Goal: Task Accomplishment & Management: Use online tool/utility

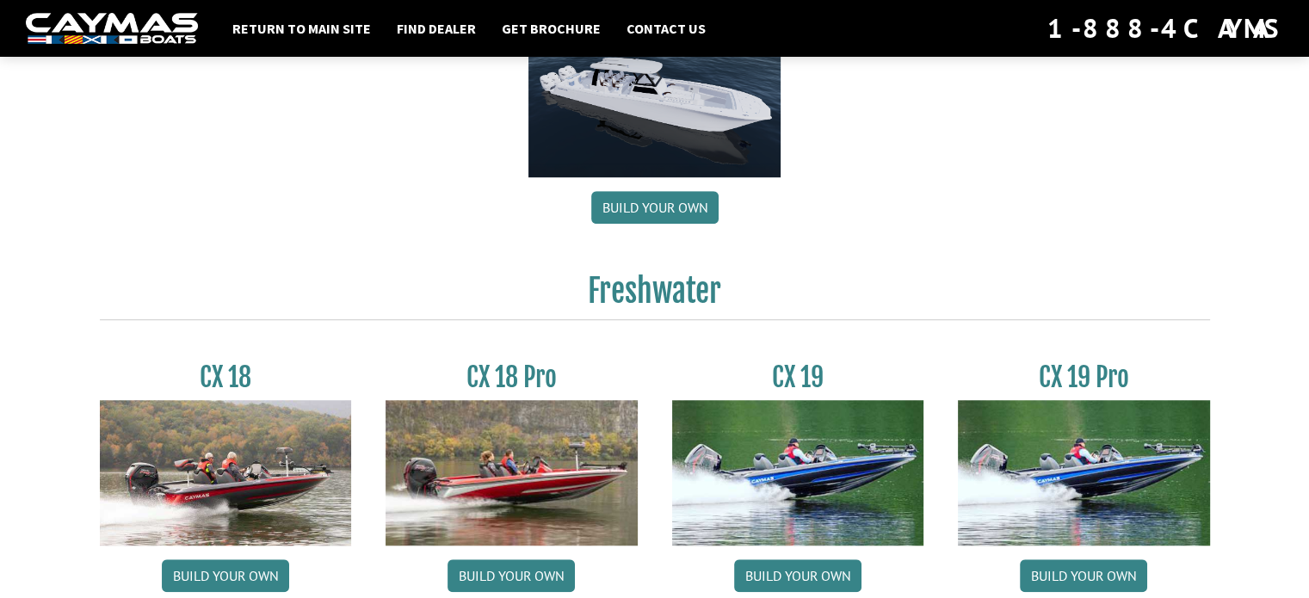
scroll to position [1205, 0]
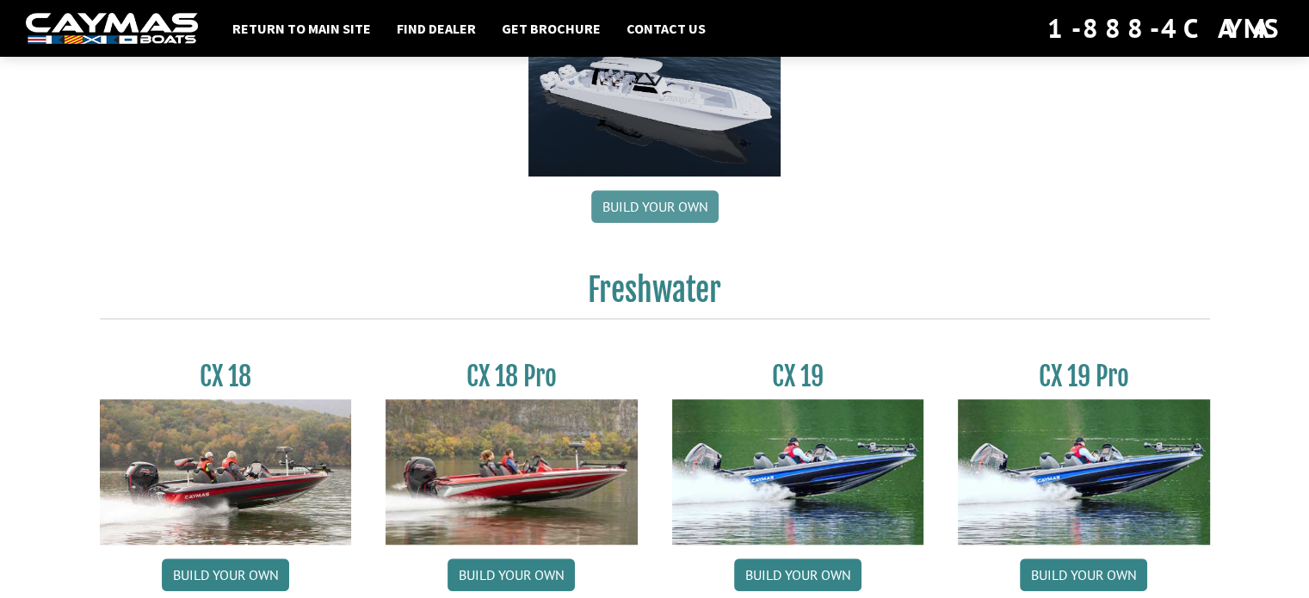
click at [645, 205] on link "Build your own" at bounding box center [654, 206] width 127 height 33
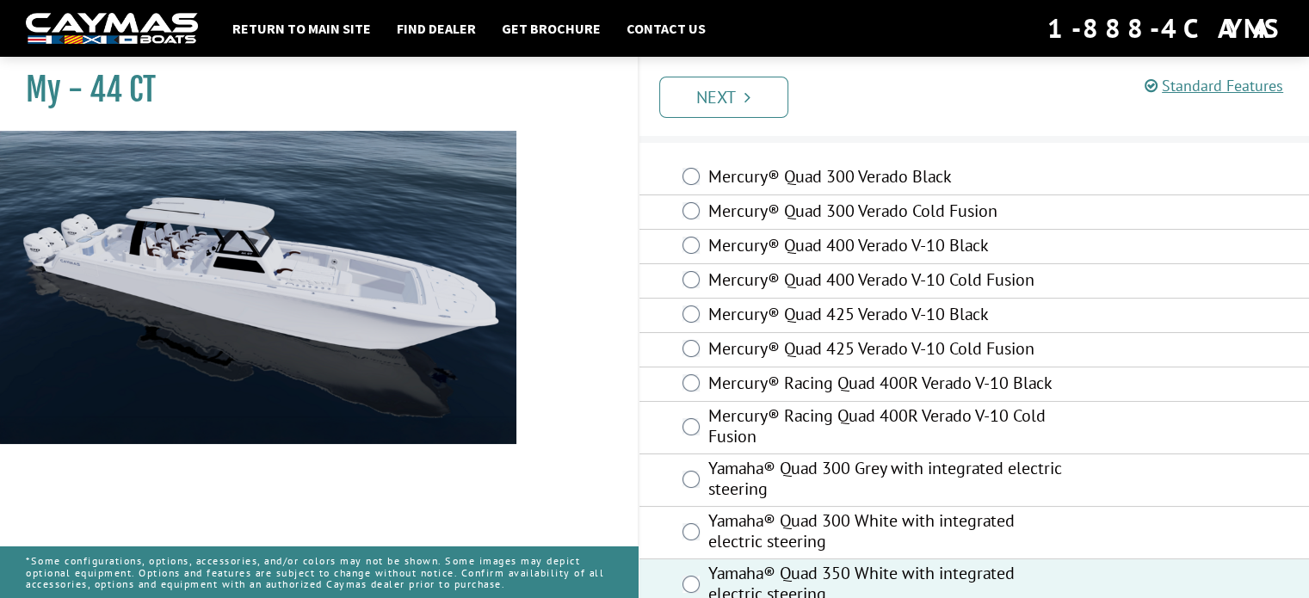
scroll to position [40, 0]
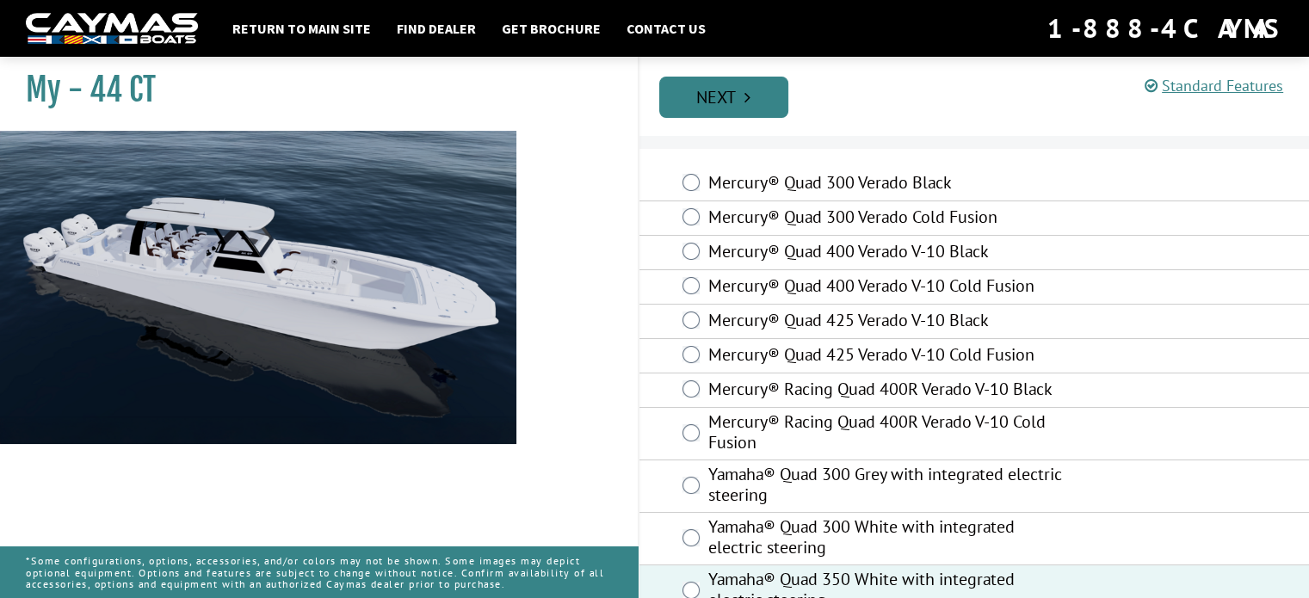
click at [738, 96] on link "Next" at bounding box center [723, 97] width 129 height 41
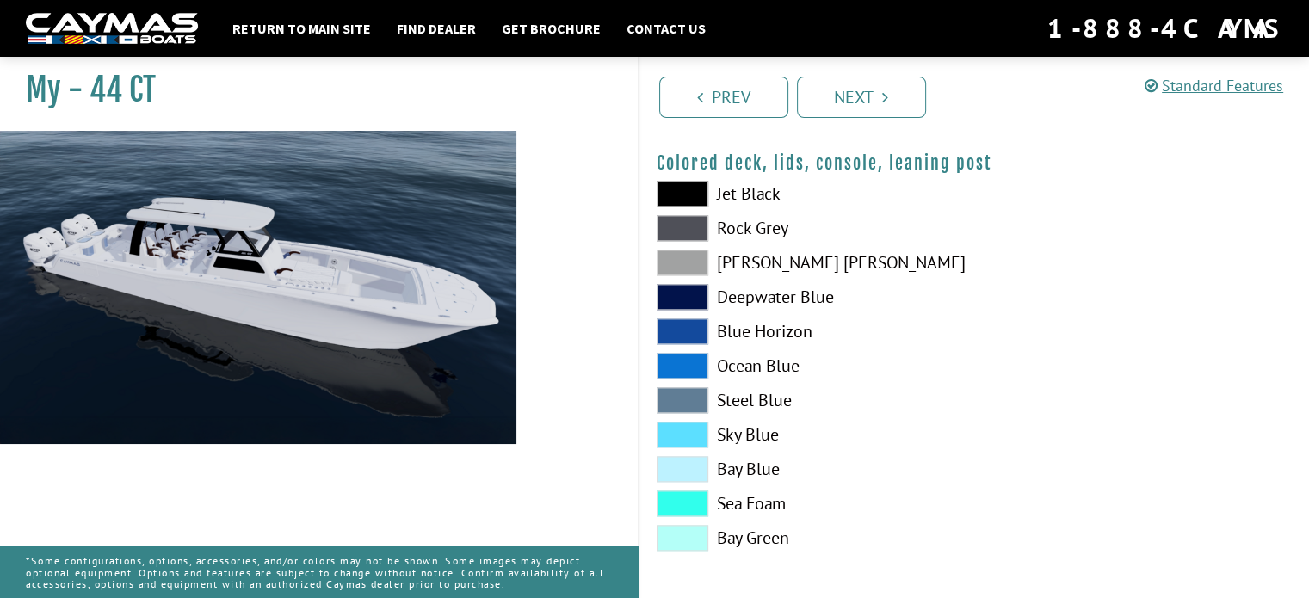
scroll to position [2101, 0]
click at [684, 253] on span at bounding box center [683, 262] width 52 height 26
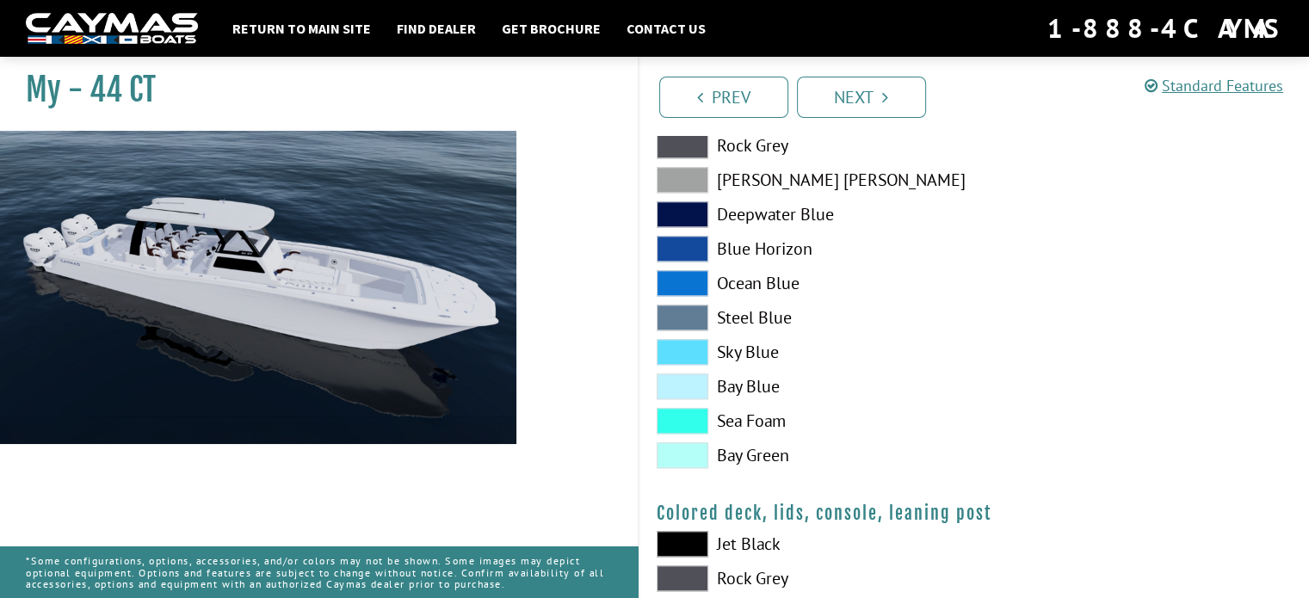
scroll to position [1757, 0]
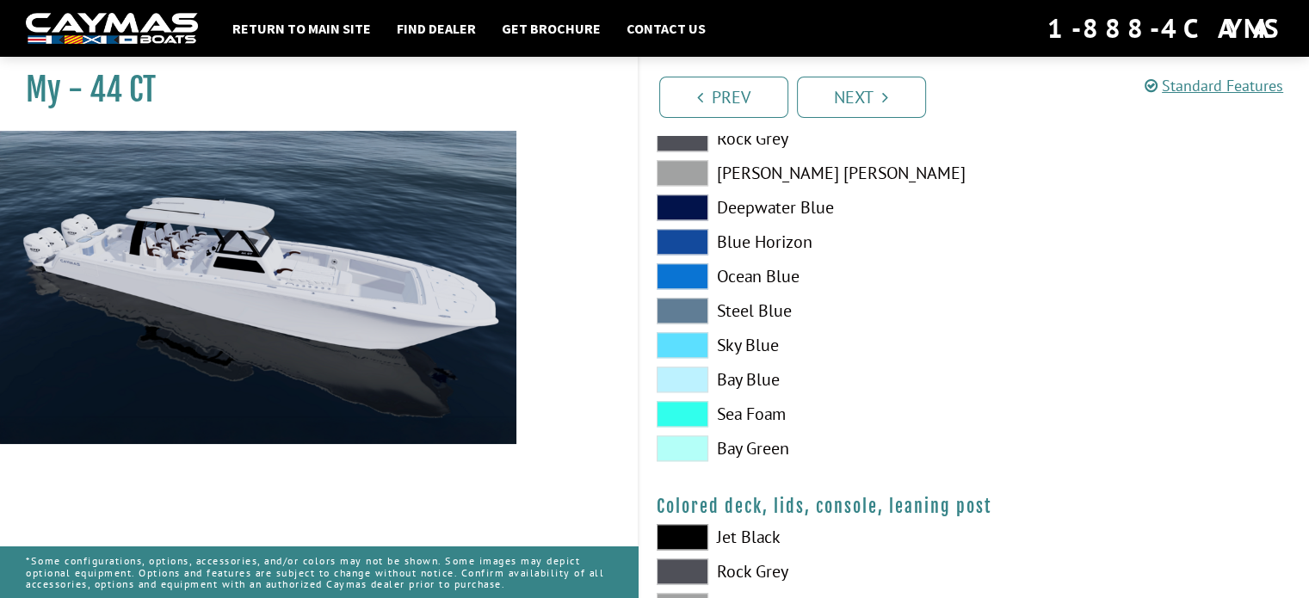
click at [664, 405] on span at bounding box center [683, 414] width 52 height 26
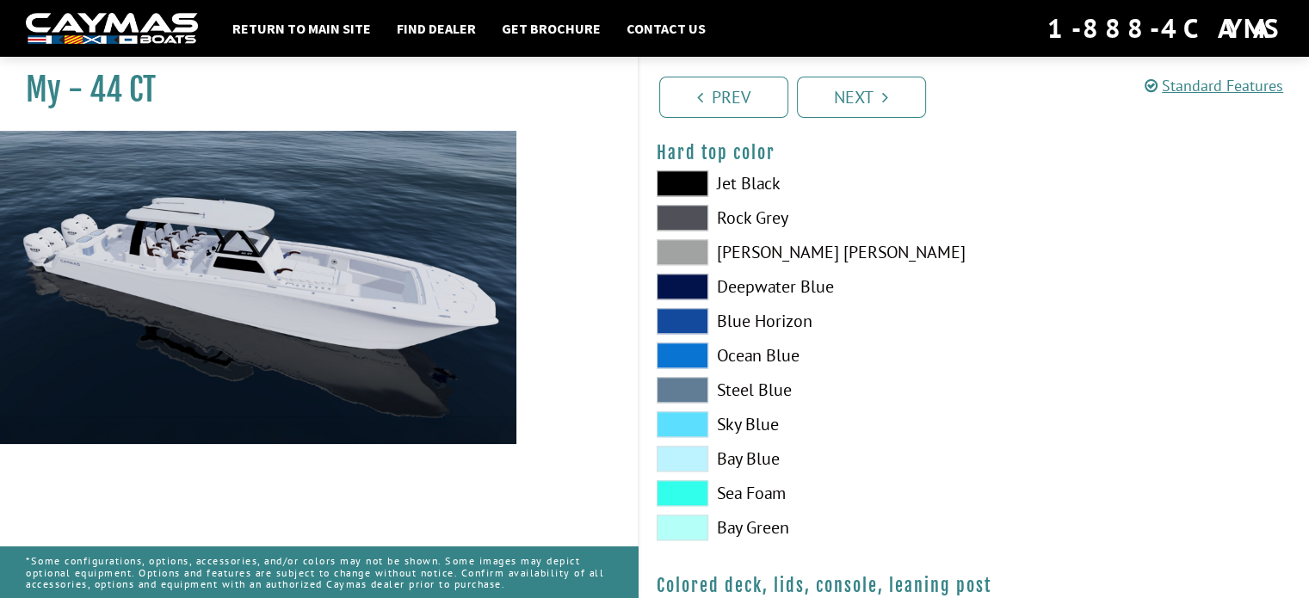
scroll to position [1671, 0]
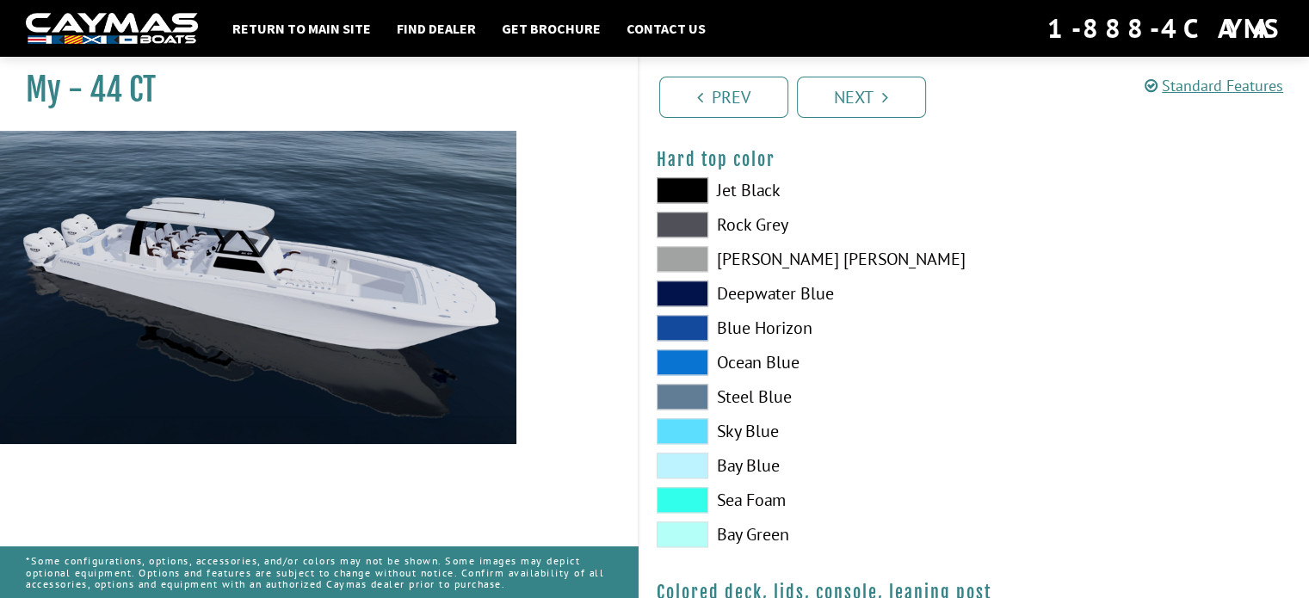
click at [678, 491] on span at bounding box center [683, 500] width 52 height 26
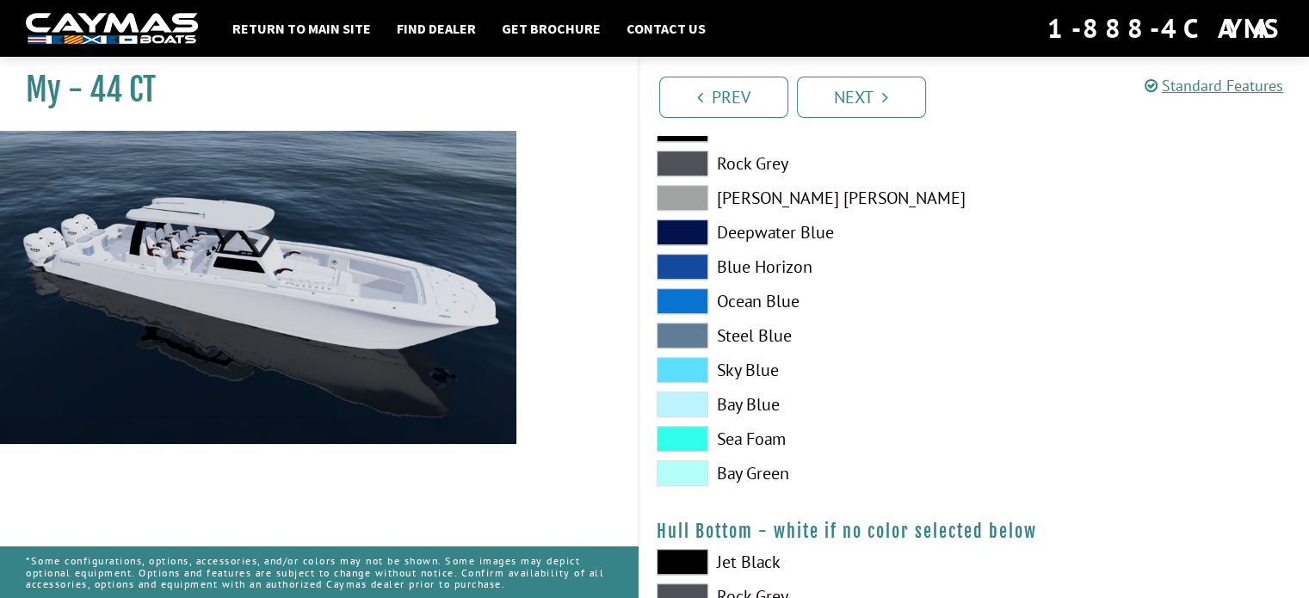
scroll to position [810, 0]
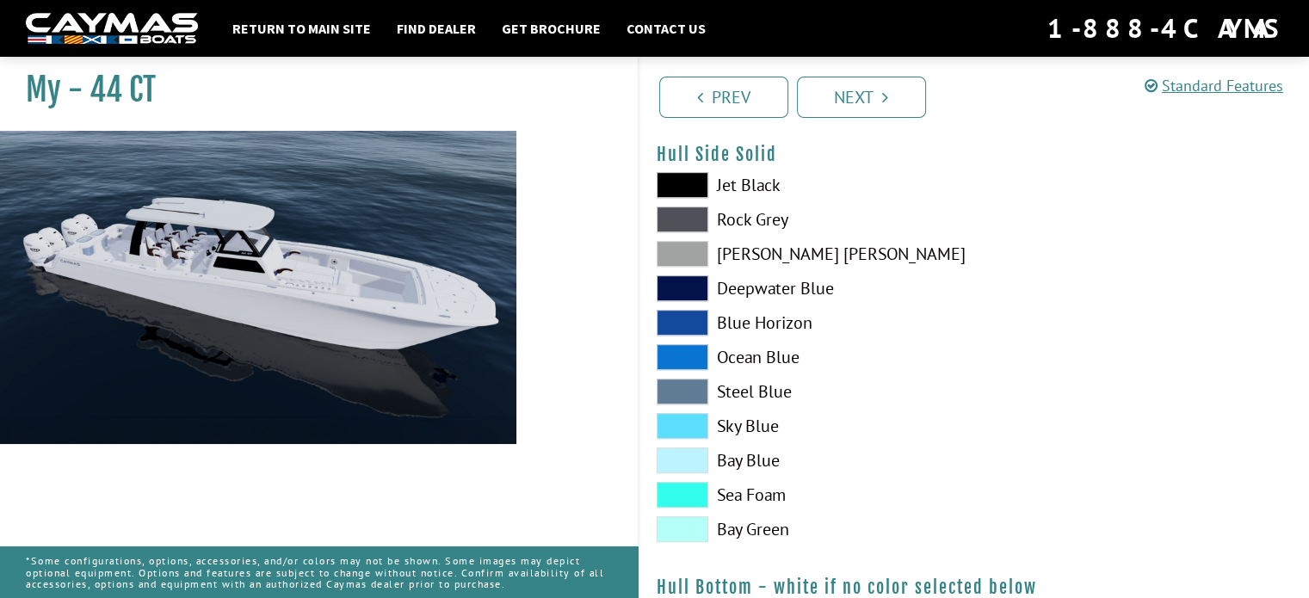
click at [663, 349] on span at bounding box center [683, 357] width 52 height 26
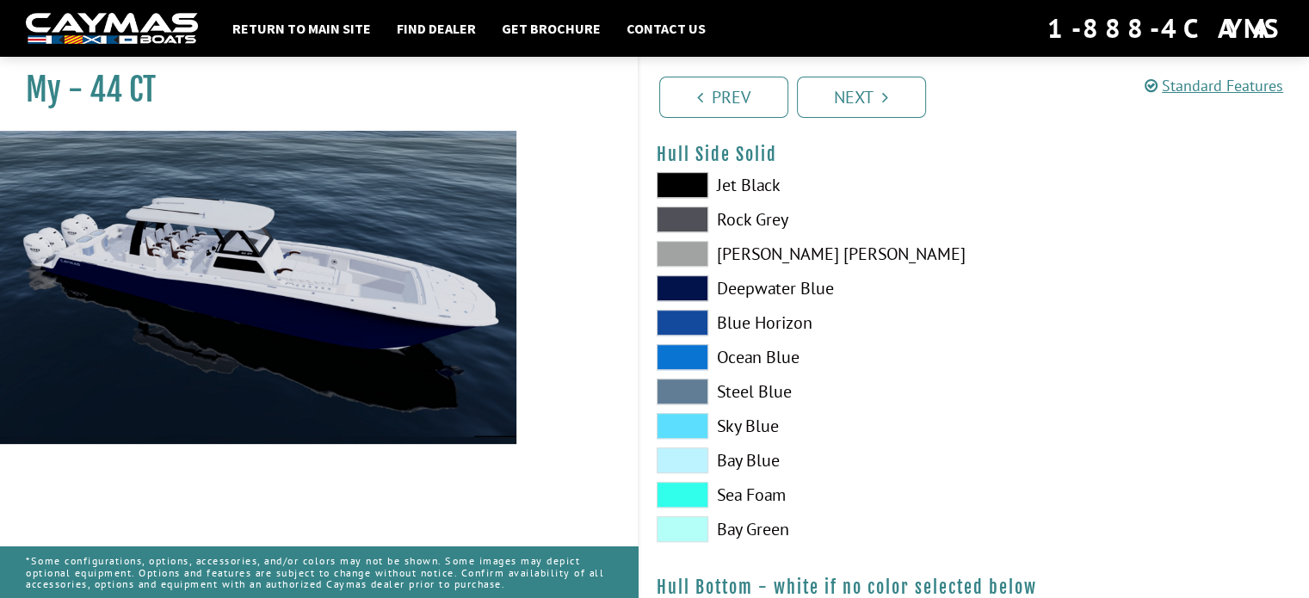
click at [689, 425] on span at bounding box center [683, 426] width 52 height 26
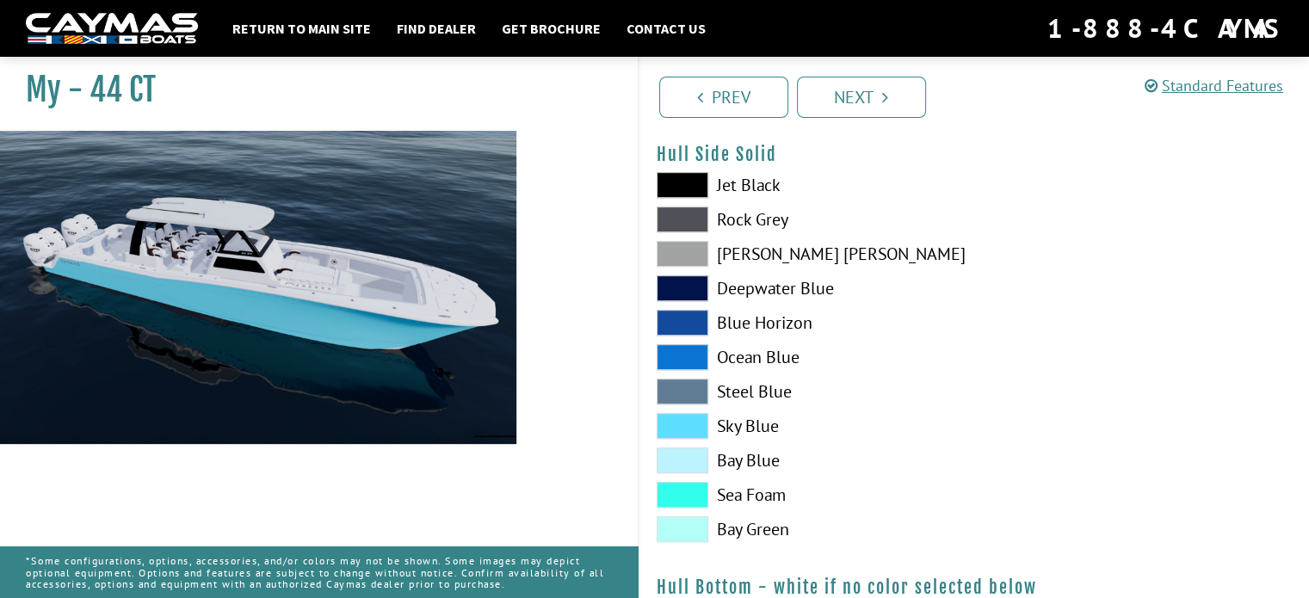
click at [683, 462] on span at bounding box center [683, 461] width 52 height 26
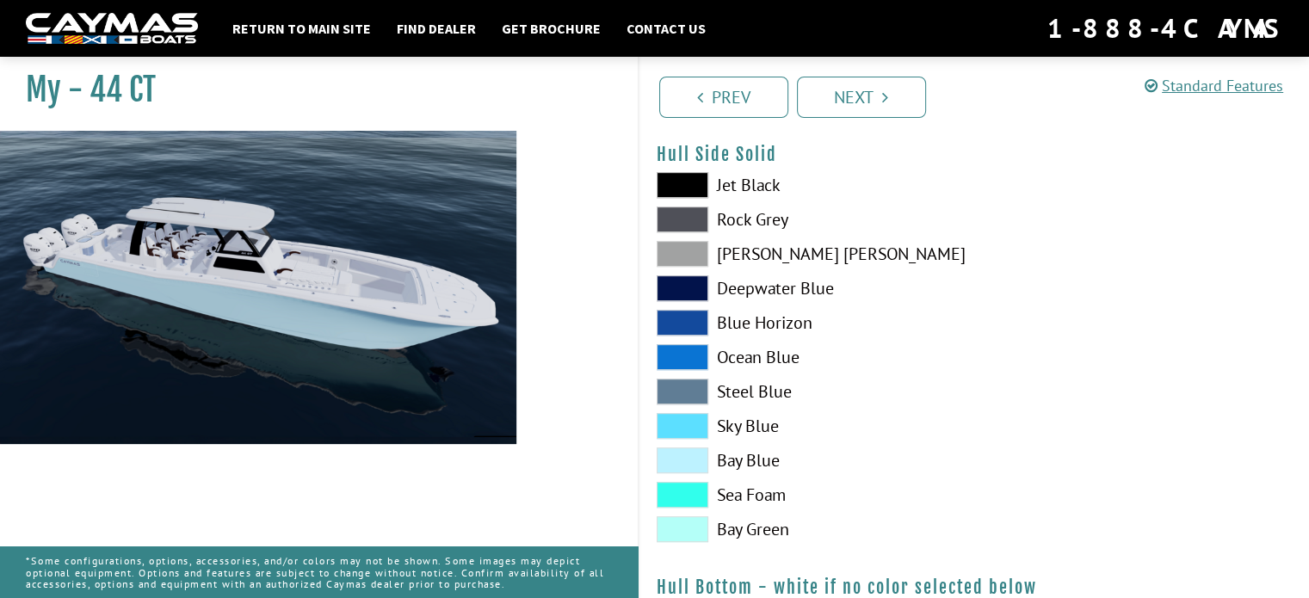
click at [686, 488] on span at bounding box center [683, 495] width 52 height 26
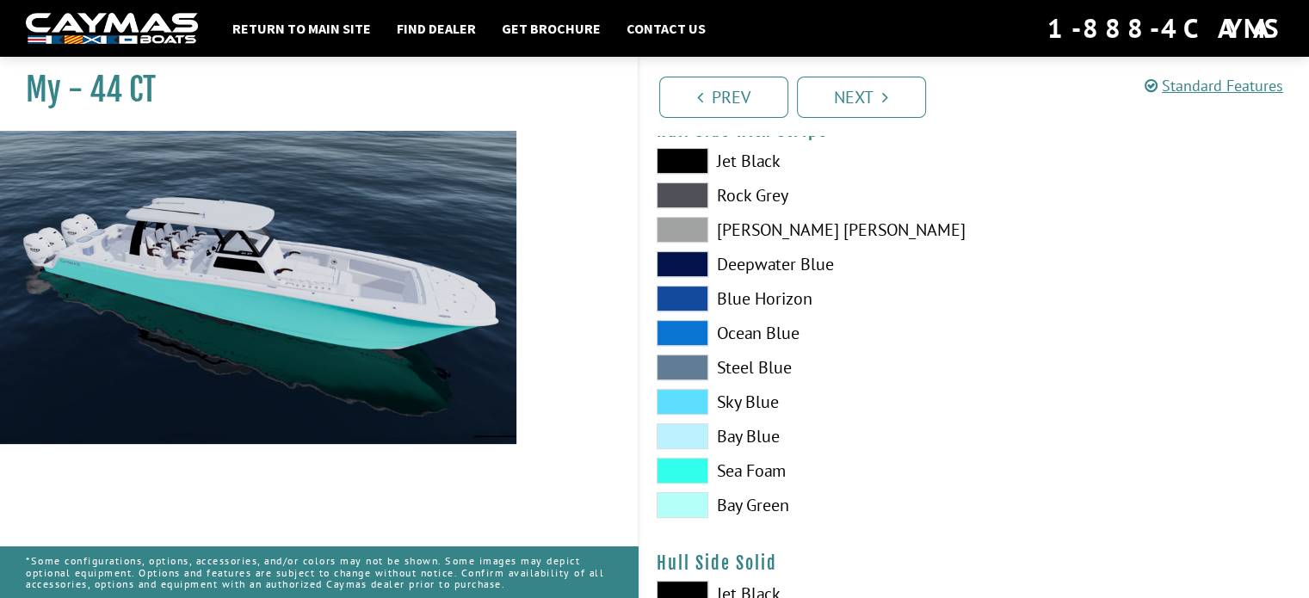
scroll to position [380, 0]
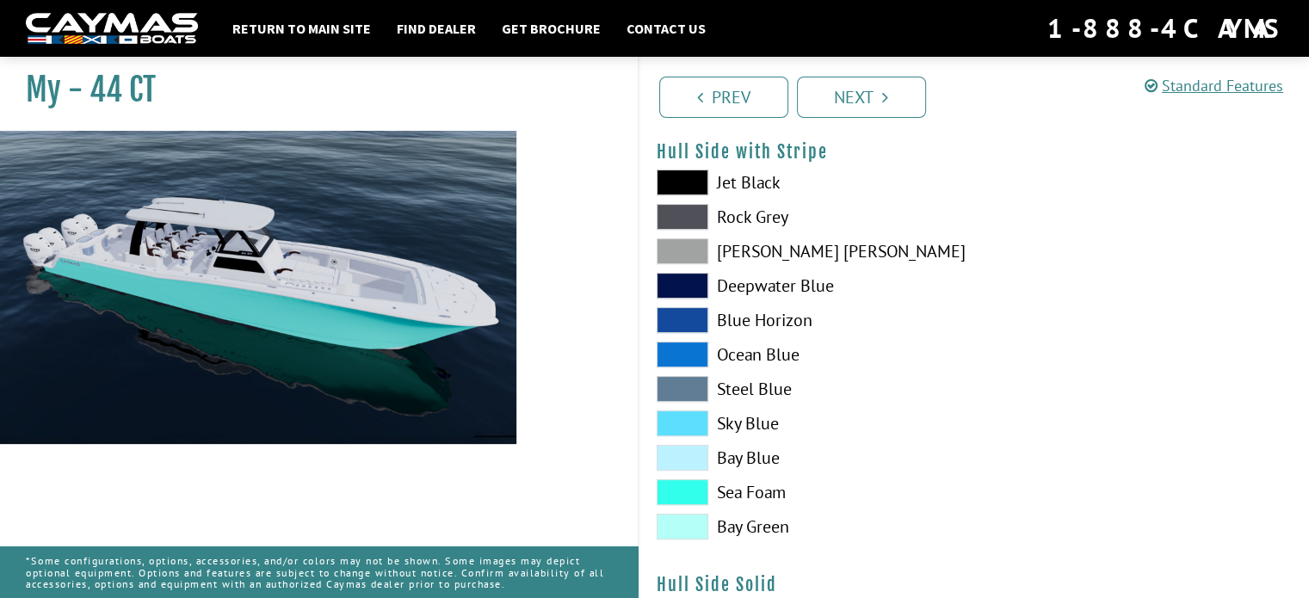
click at [680, 527] on span at bounding box center [683, 527] width 52 height 26
click at [676, 280] on span at bounding box center [683, 286] width 52 height 26
click at [674, 281] on span at bounding box center [683, 286] width 52 height 26
click at [602, 281] on div "My - 44 CT" at bounding box center [310, 348] width 655 height 598
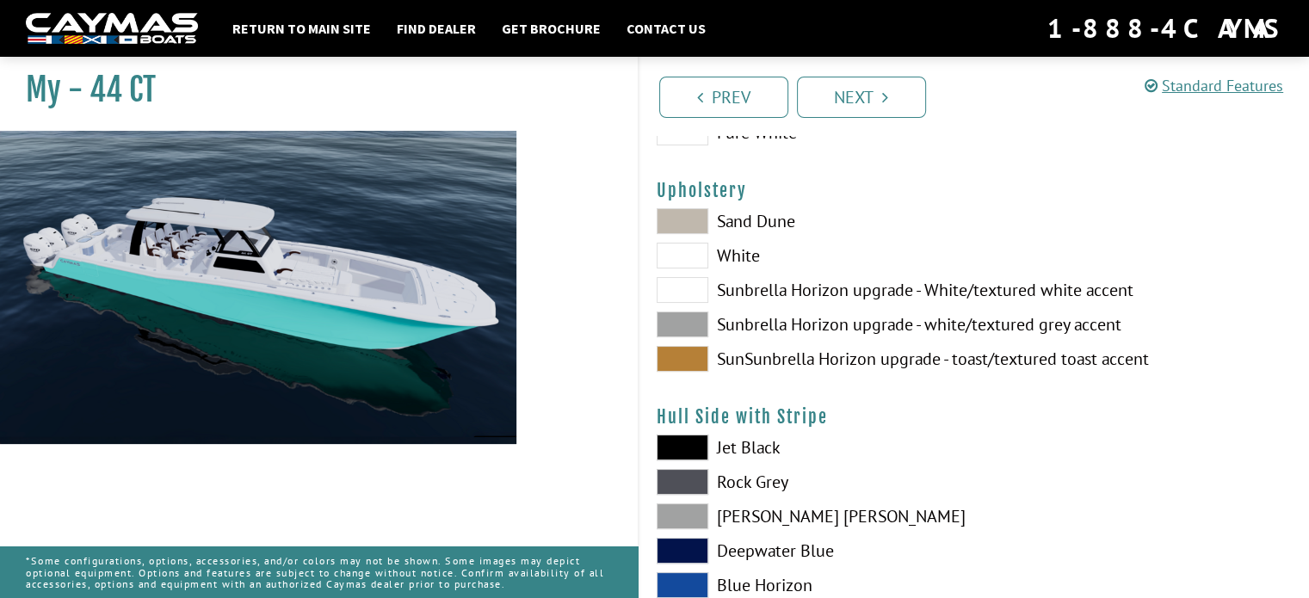
scroll to position [121, 0]
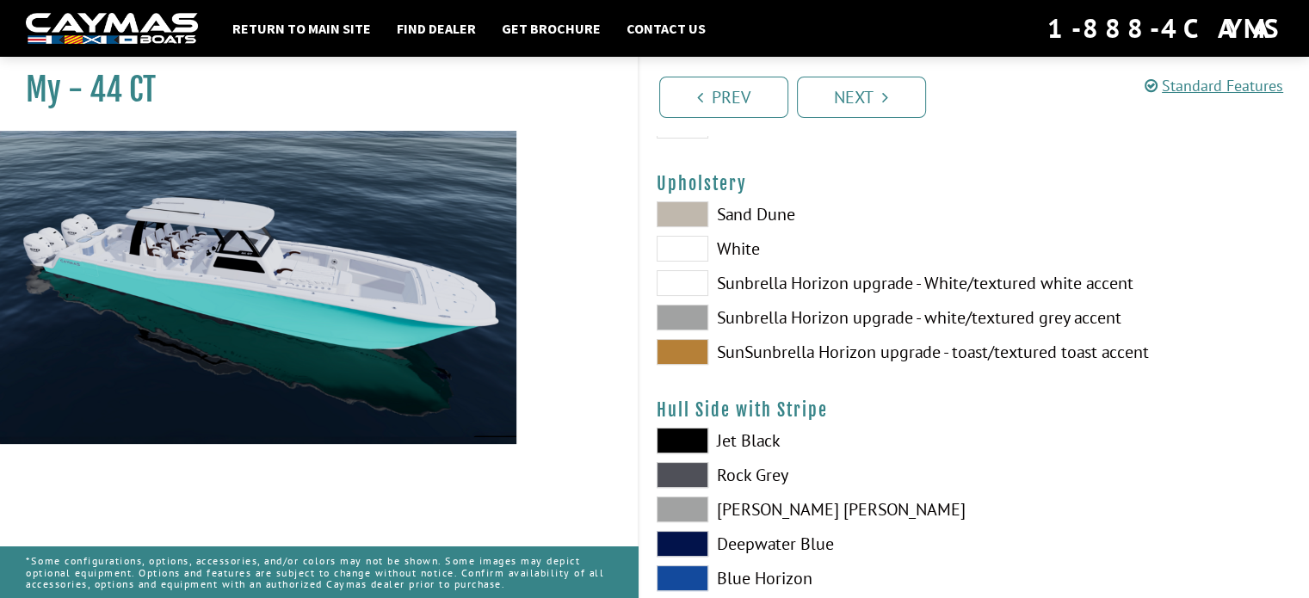
click at [689, 311] on span at bounding box center [683, 318] width 52 height 26
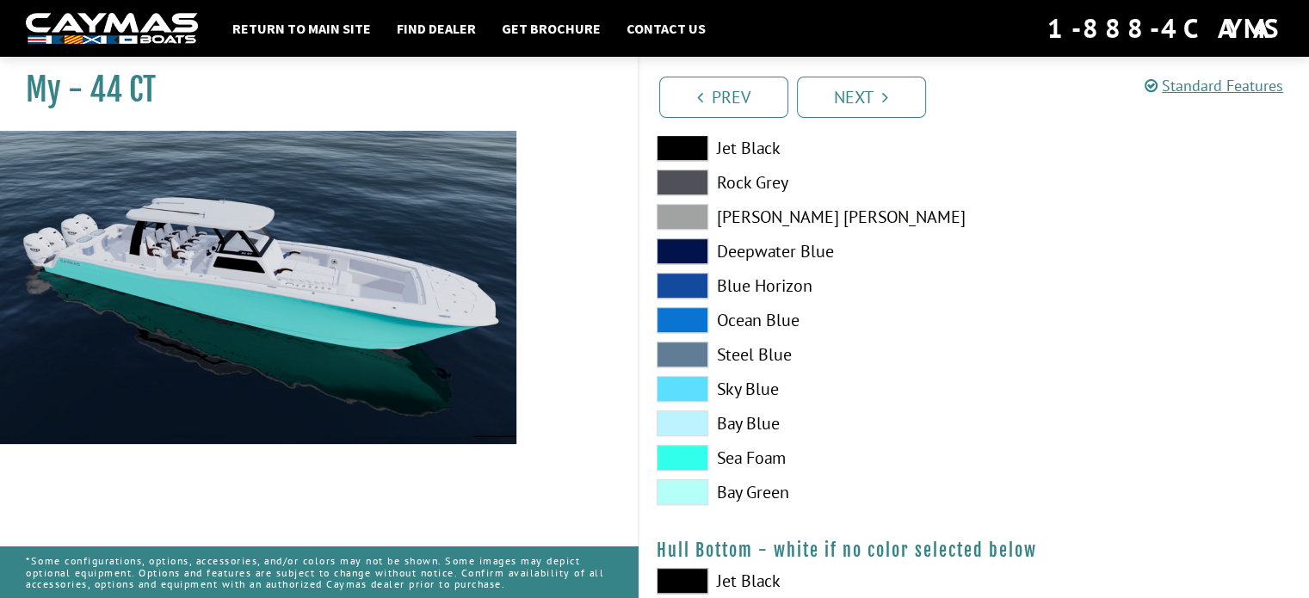
scroll to position [896, 0]
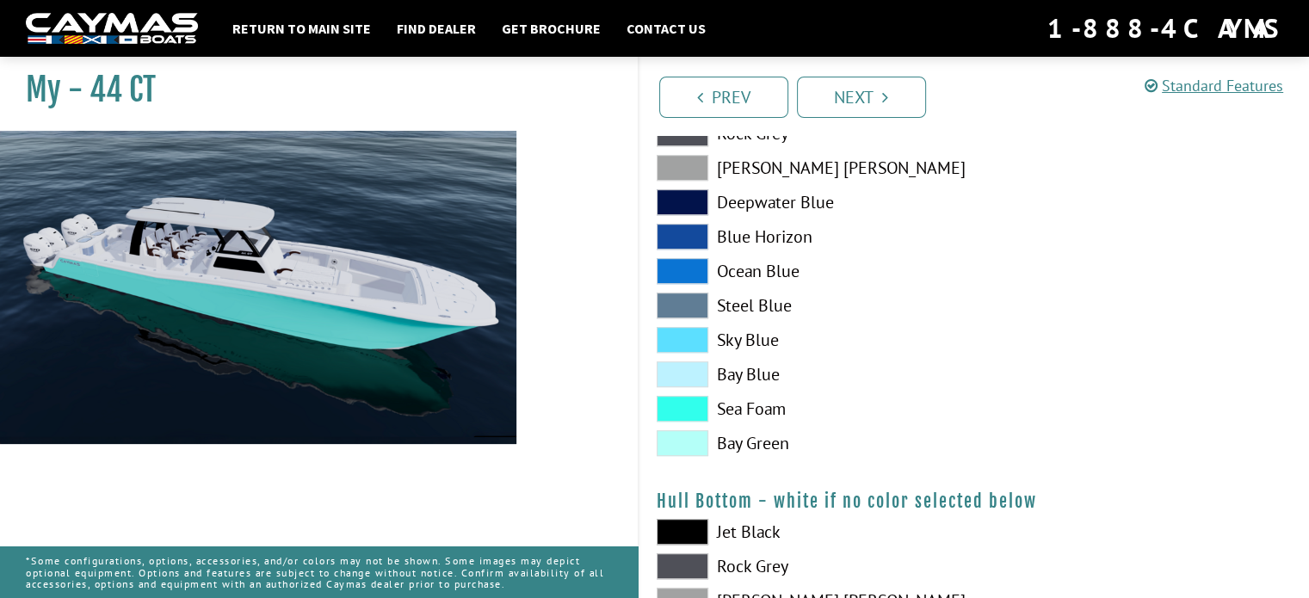
click at [682, 409] on span at bounding box center [683, 409] width 52 height 26
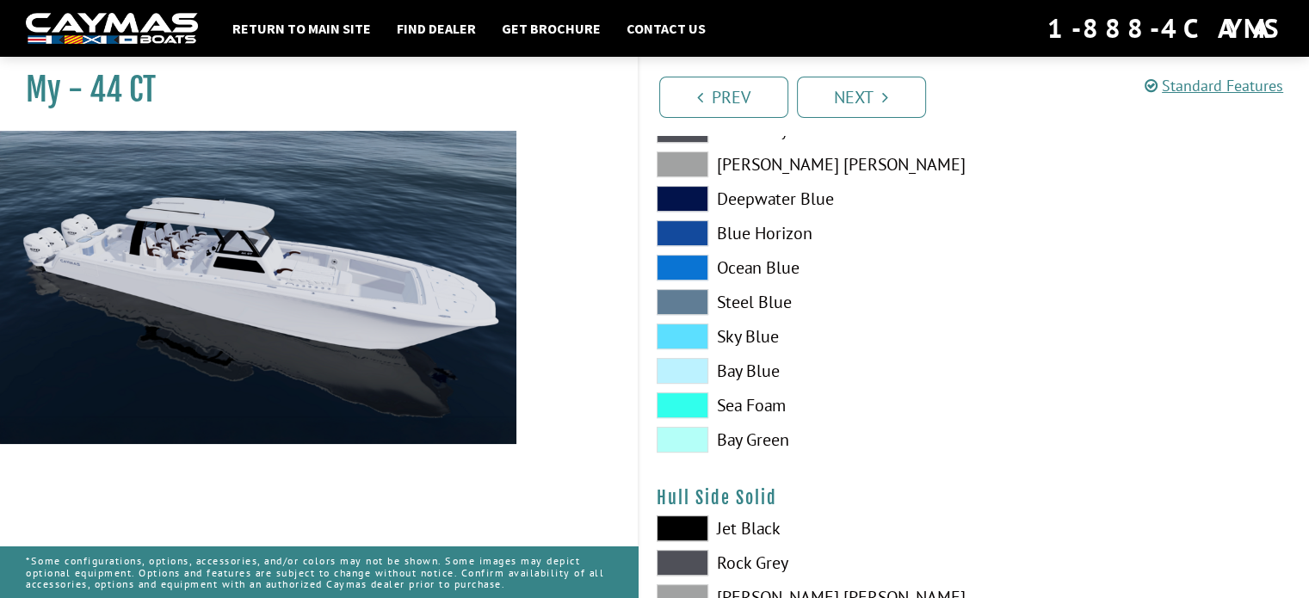
scroll to position [466, 0]
click at [675, 268] on span at bounding box center [683, 269] width 52 height 26
click at [674, 200] on span at bounding box center [683, 200] width 52 height 26
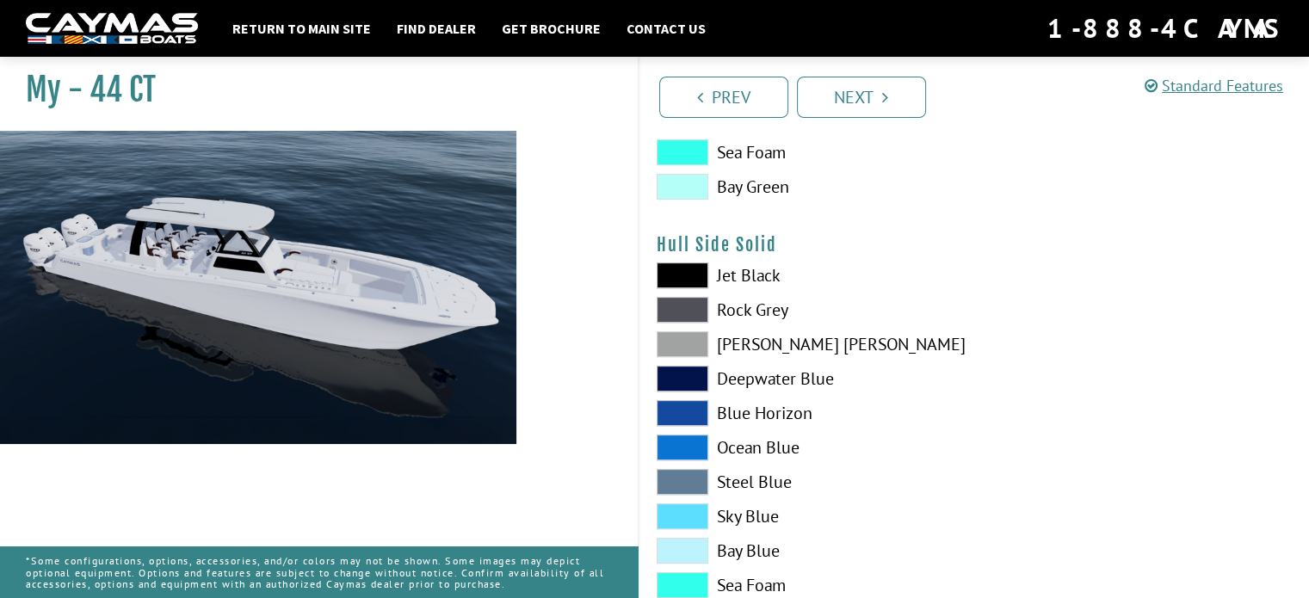
scroll to position [724, 0]
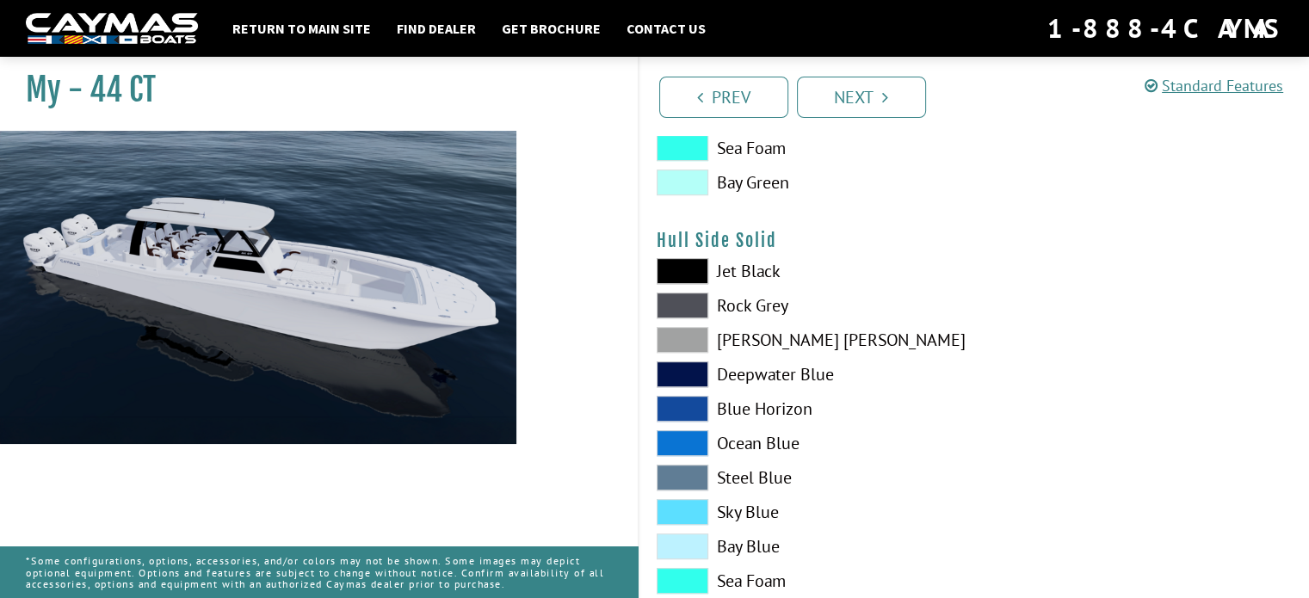
click at [682, 335] on span at bounding box center [683, 340] width 52 height 26
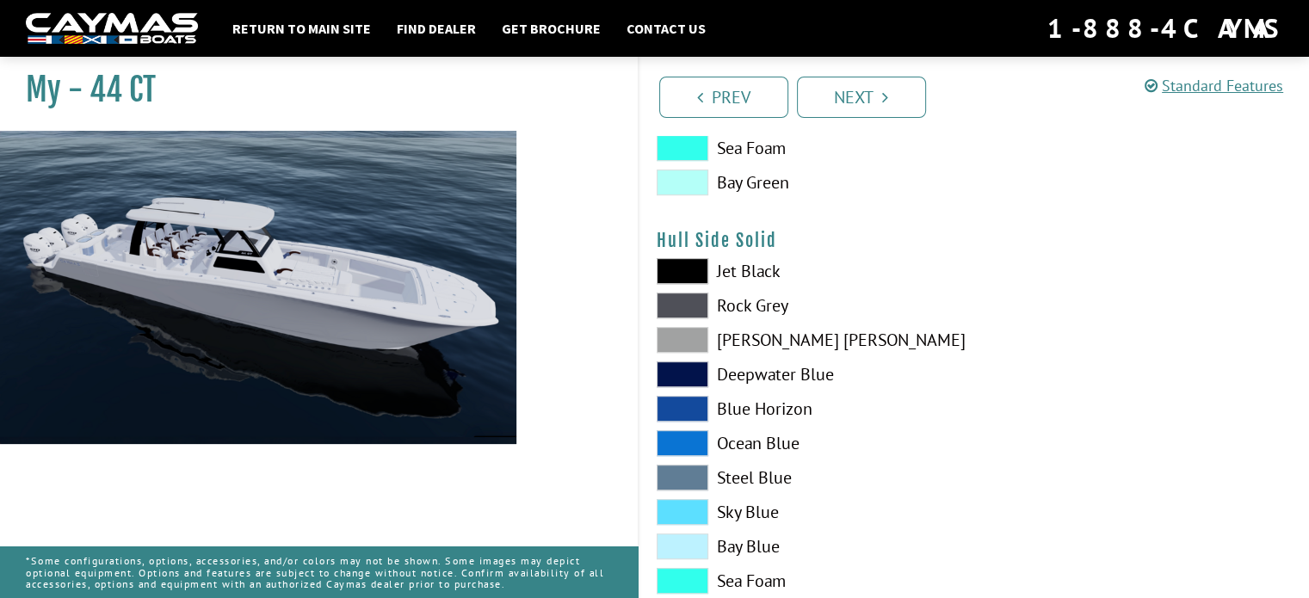
click at [682, 335] on span at bounding box center [683, 340] width 52 height 26
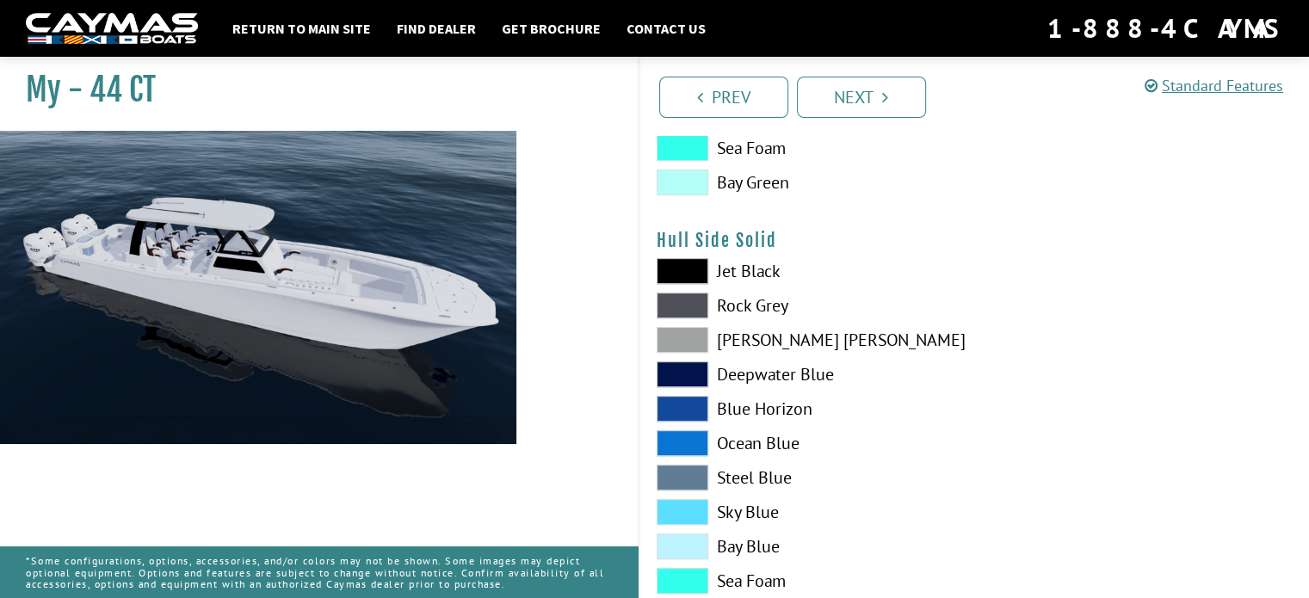
click at [676, 307] on span at bounding box center [683, 306] width 52 height 26
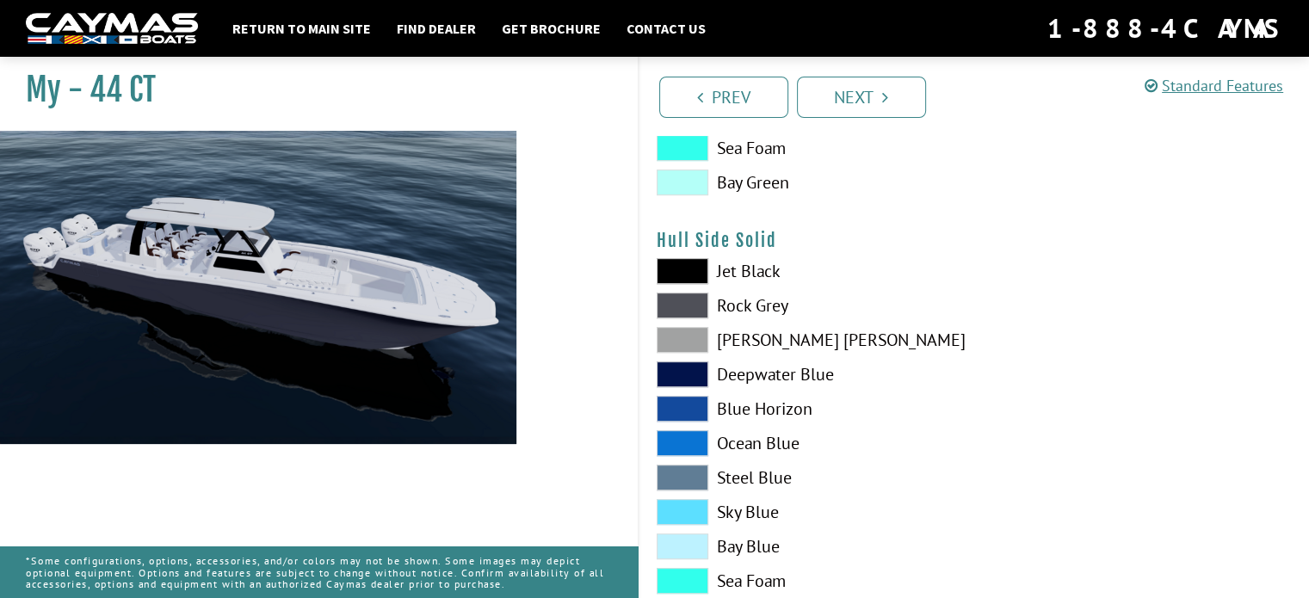
click at [676, 307] on span at bounding box center [683, 306] width 52 height 26
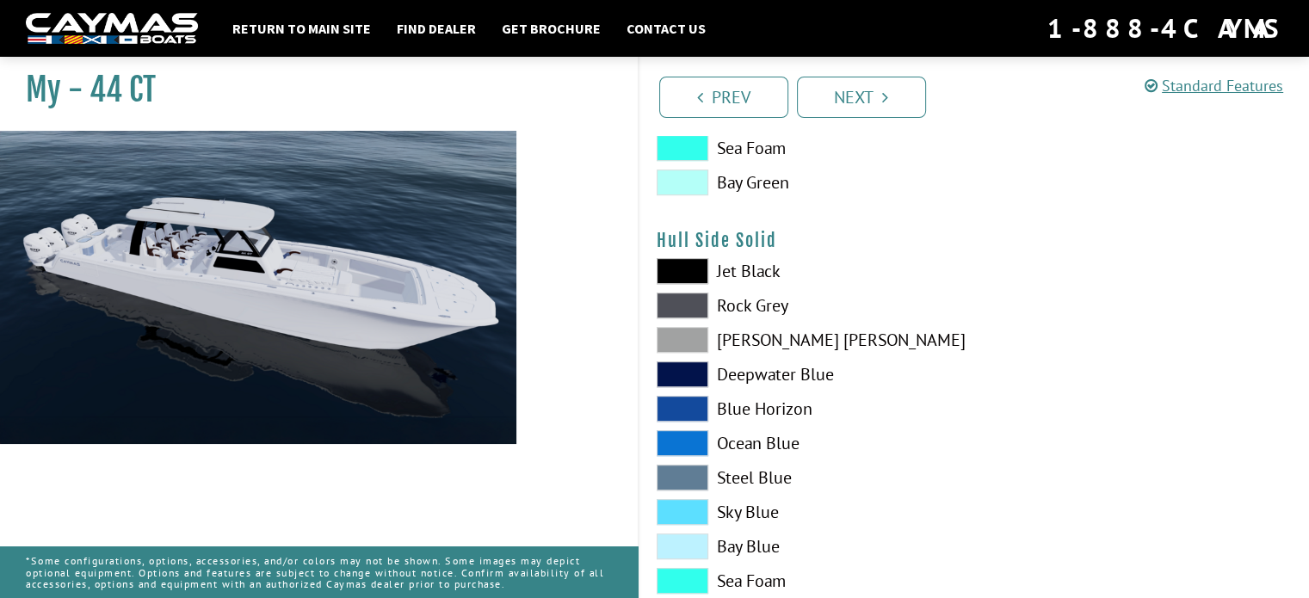
click at [675, 263] on span at bounding box center [683, 271] width 52 height 26
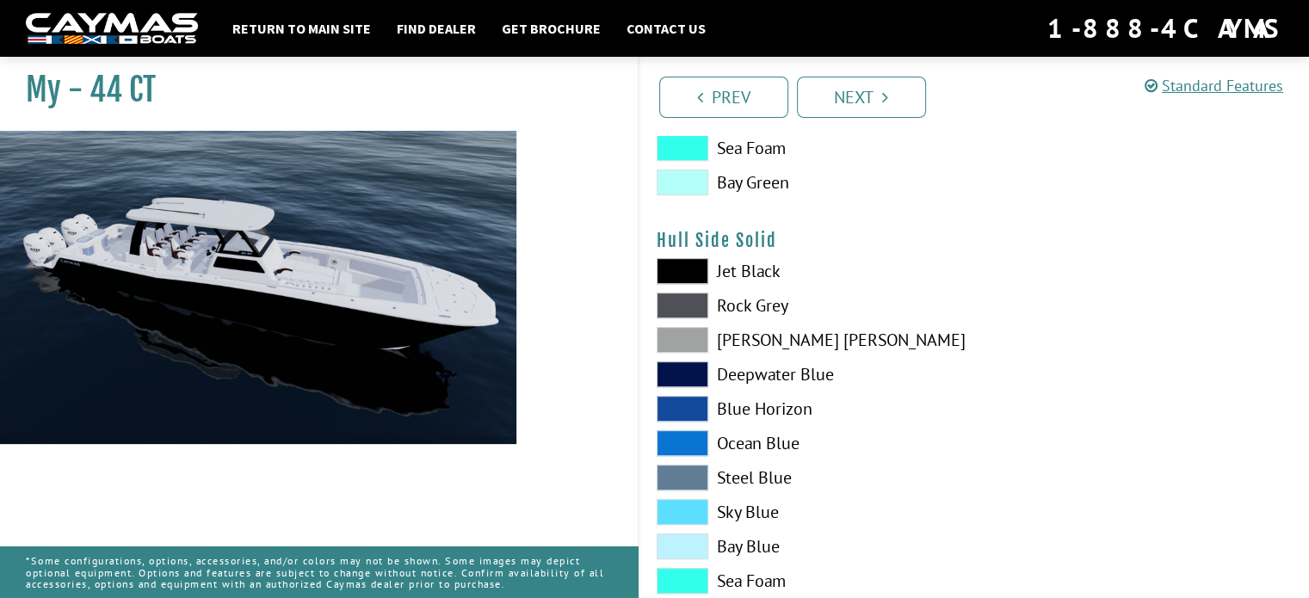
click at [672, 269] on span at bounding box center [683, 271] width 52 height 26
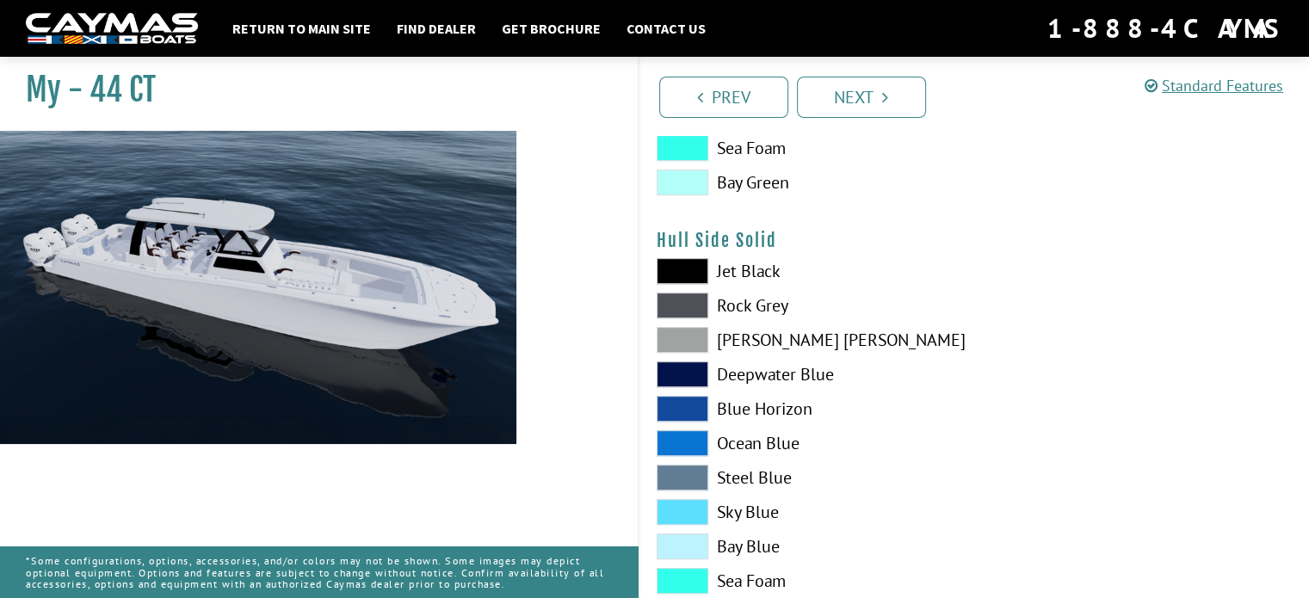
click at [677, 405] on span at bounding box center [683, 409] width 52 height 26
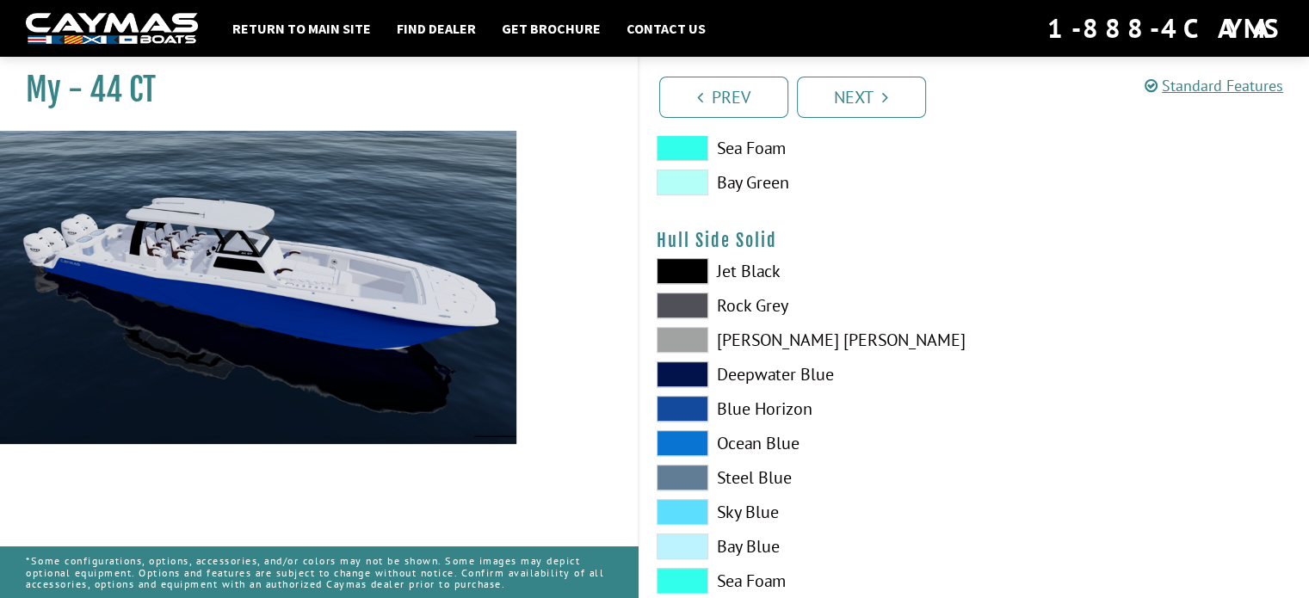
click at [677, 405] on span at bounding box center [683, 409] width 52 height 26
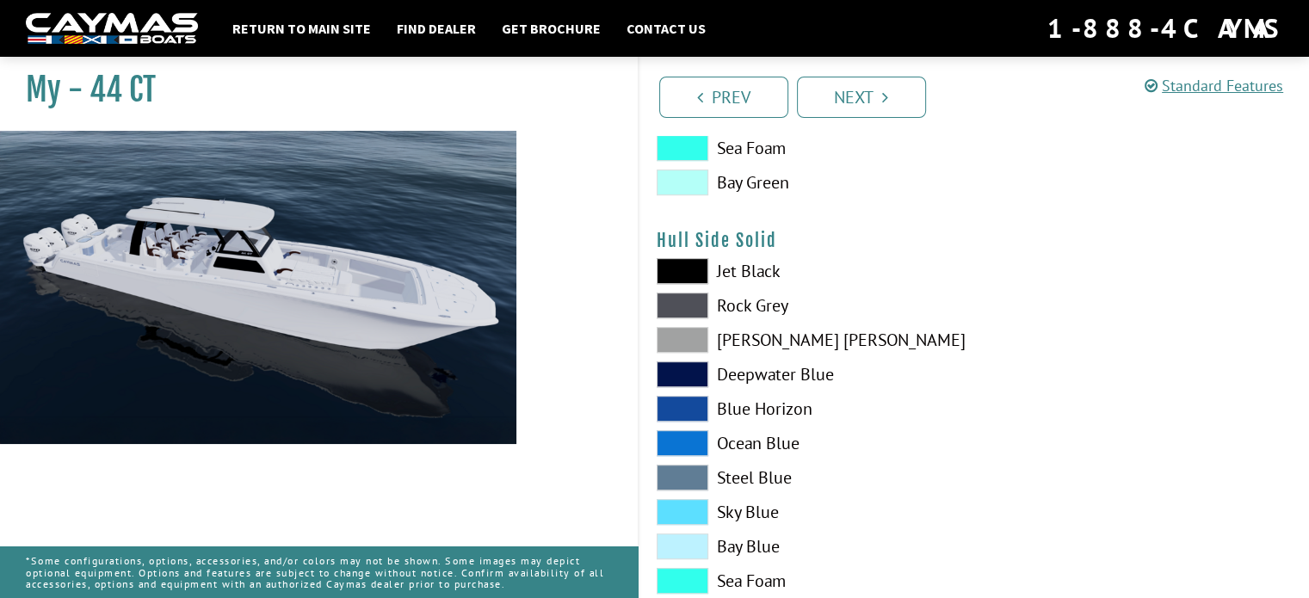
click at [681, 441] on span at bounding box center [683, 443] width 52 height 26
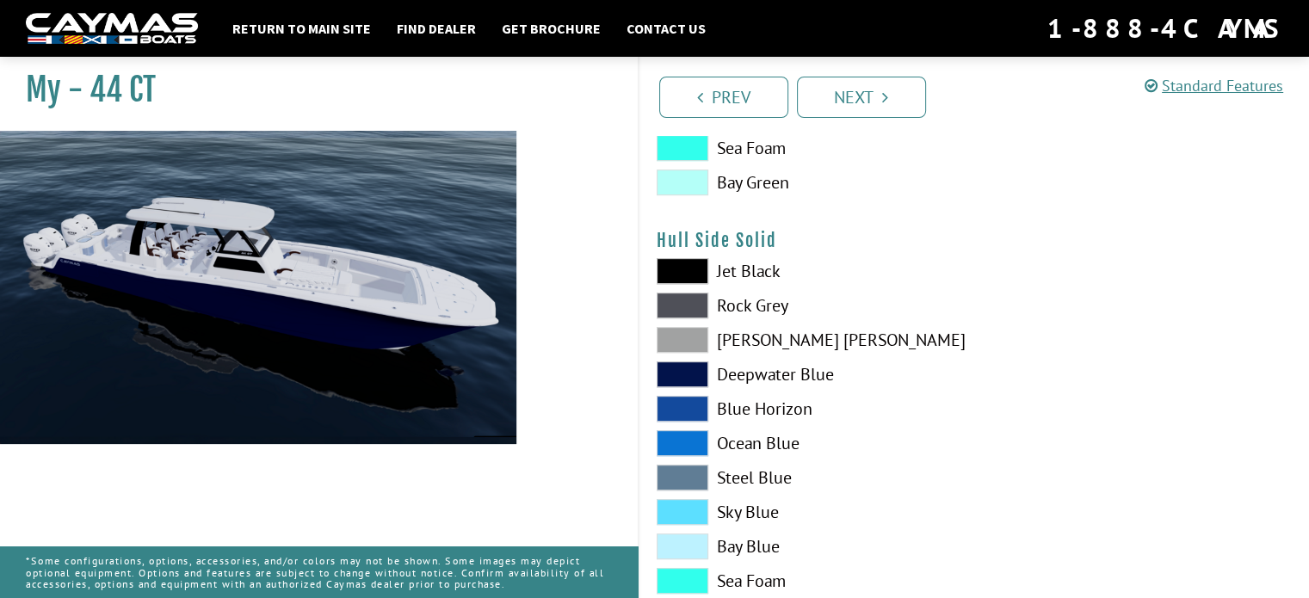
click at [681, 441] on span at bounding box center [683, 443] width 52 height 26
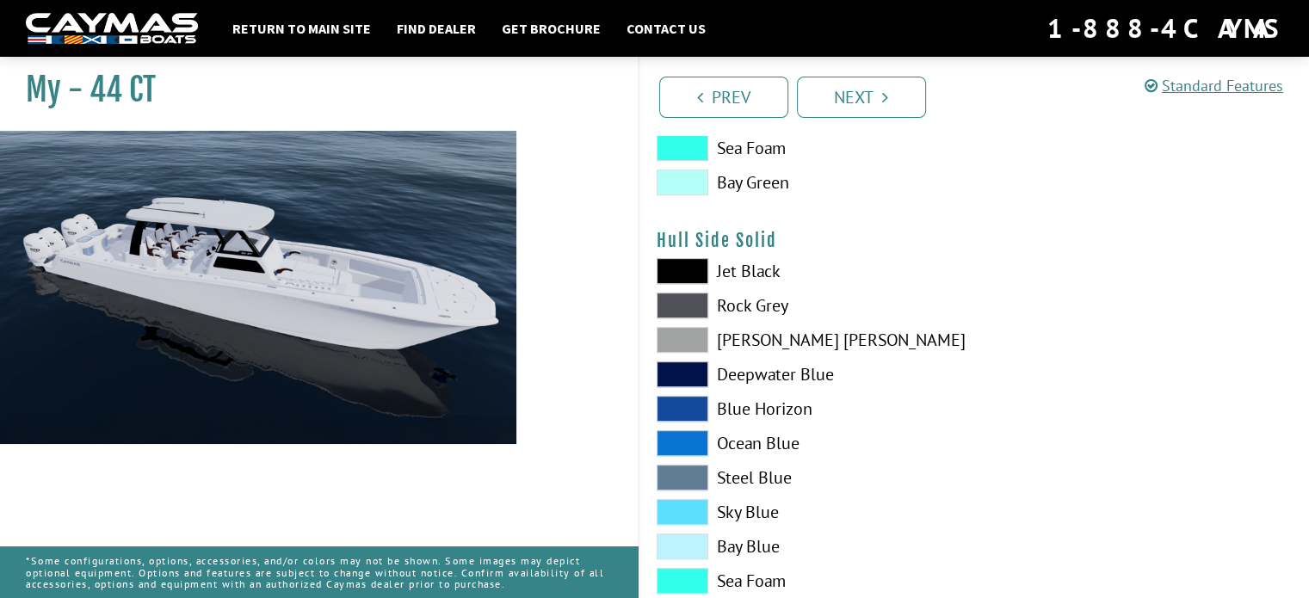
click at [678, 473] on span at bounding box center [683, 478] width 52 height 26
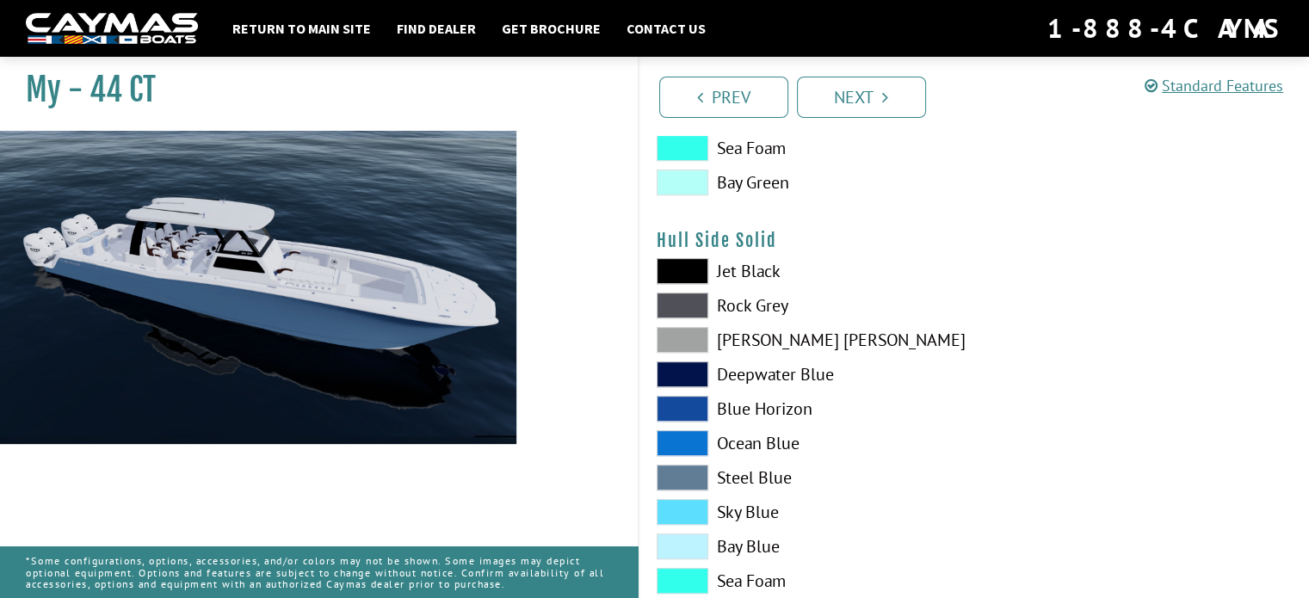
click at [678, 474] on span at bounding box center [683, 478] width 52 height 26
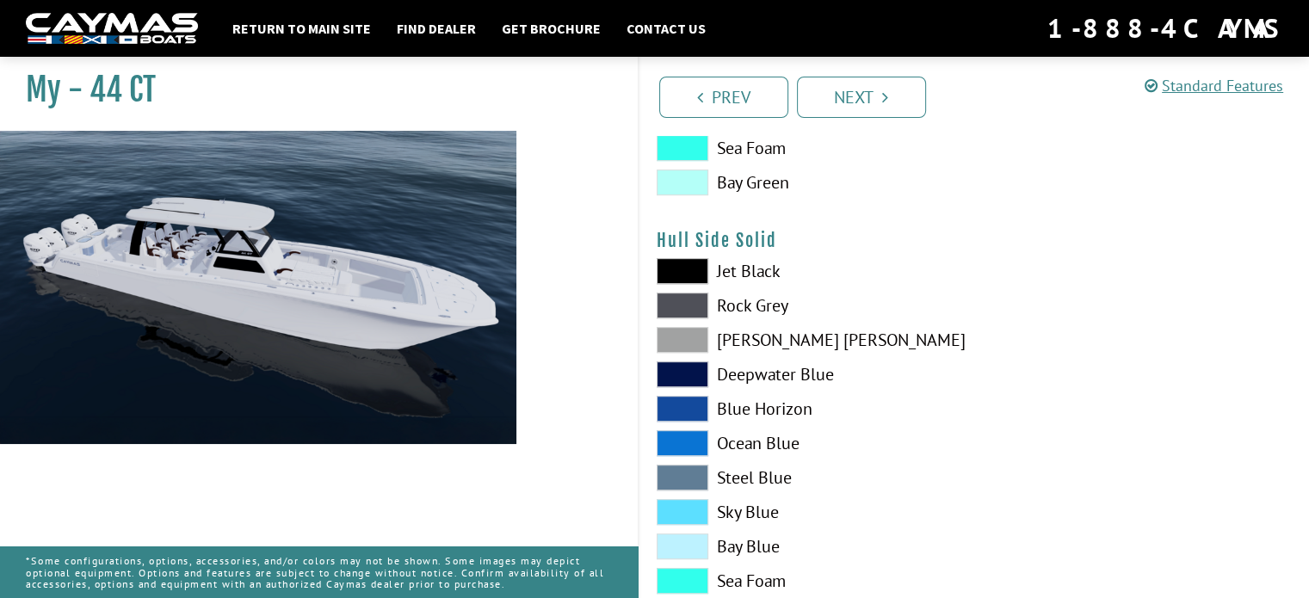
click at [689, 508] on span at bounding box center [683, 512] width 52 height 26
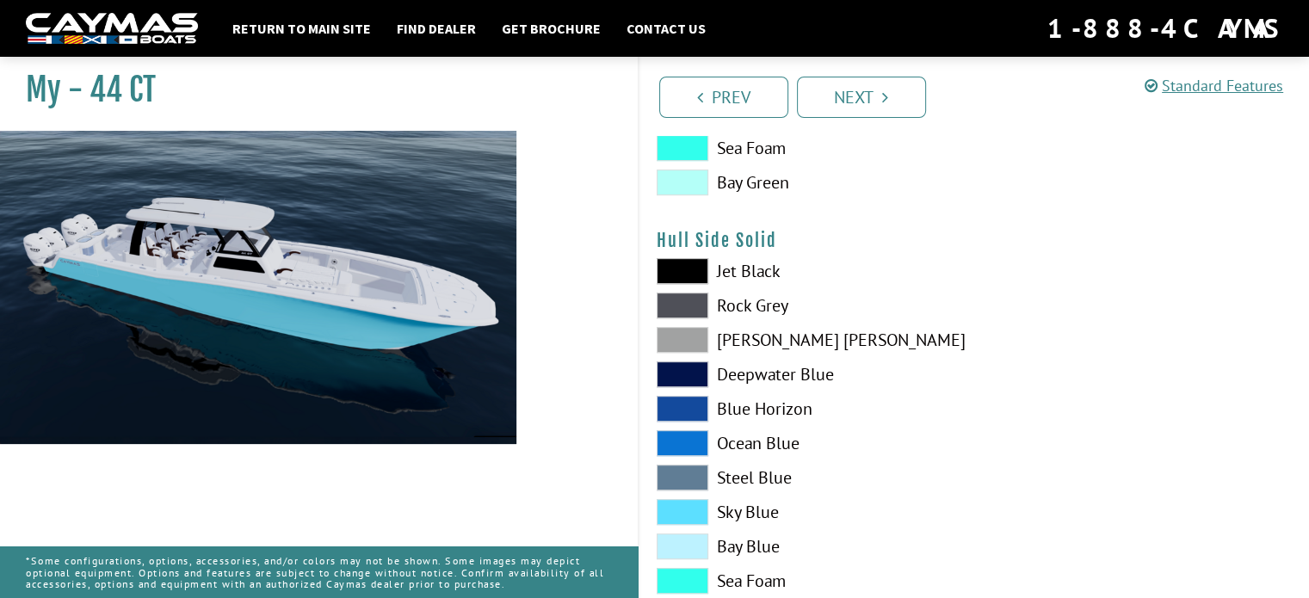
click at [689, 508] on span at bounding box center [683, 512] width 52 height 26
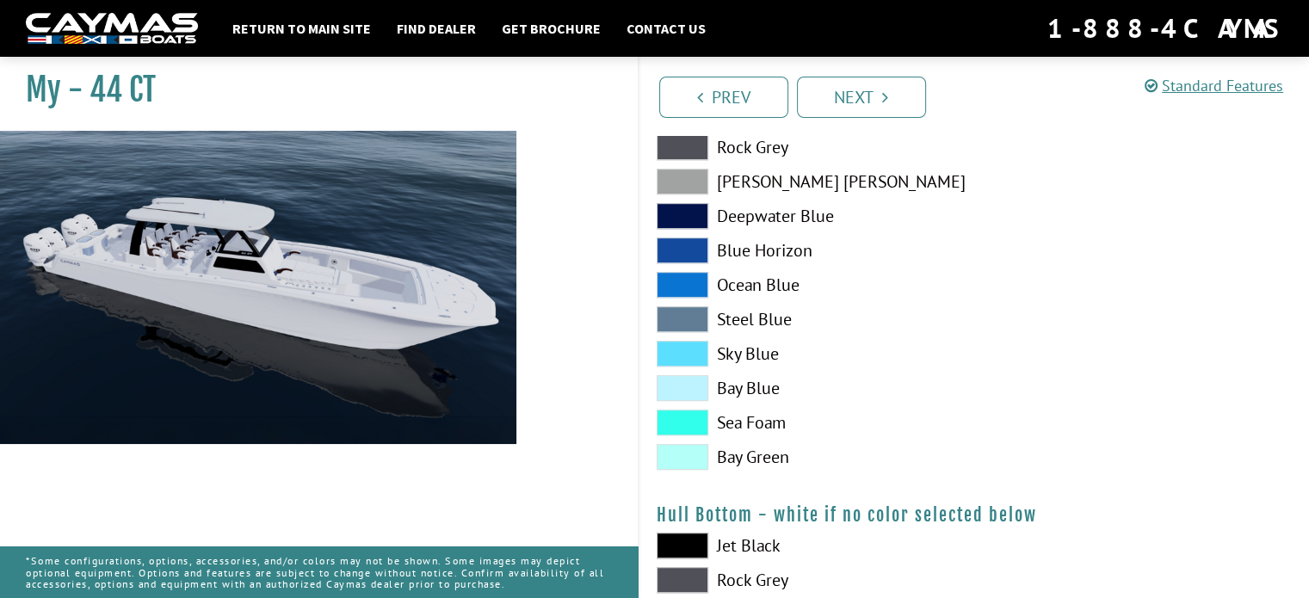
scroll to position [896, 0]
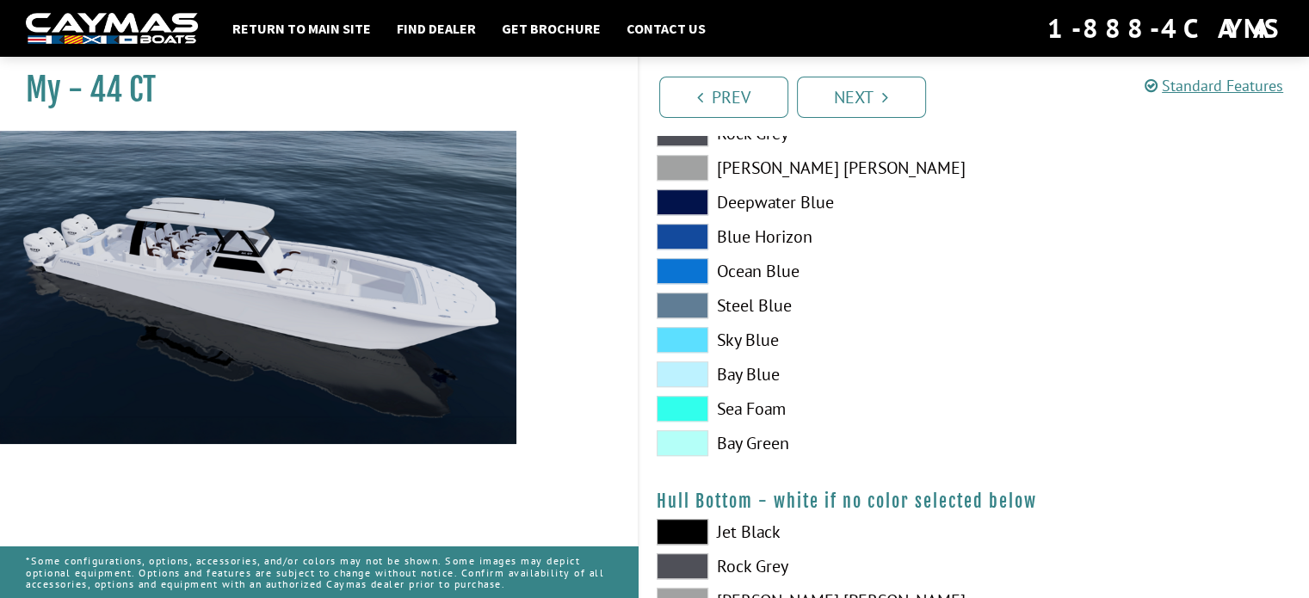
click at [677, 441] on span at bounding box center [683, 443] width 52 height 26
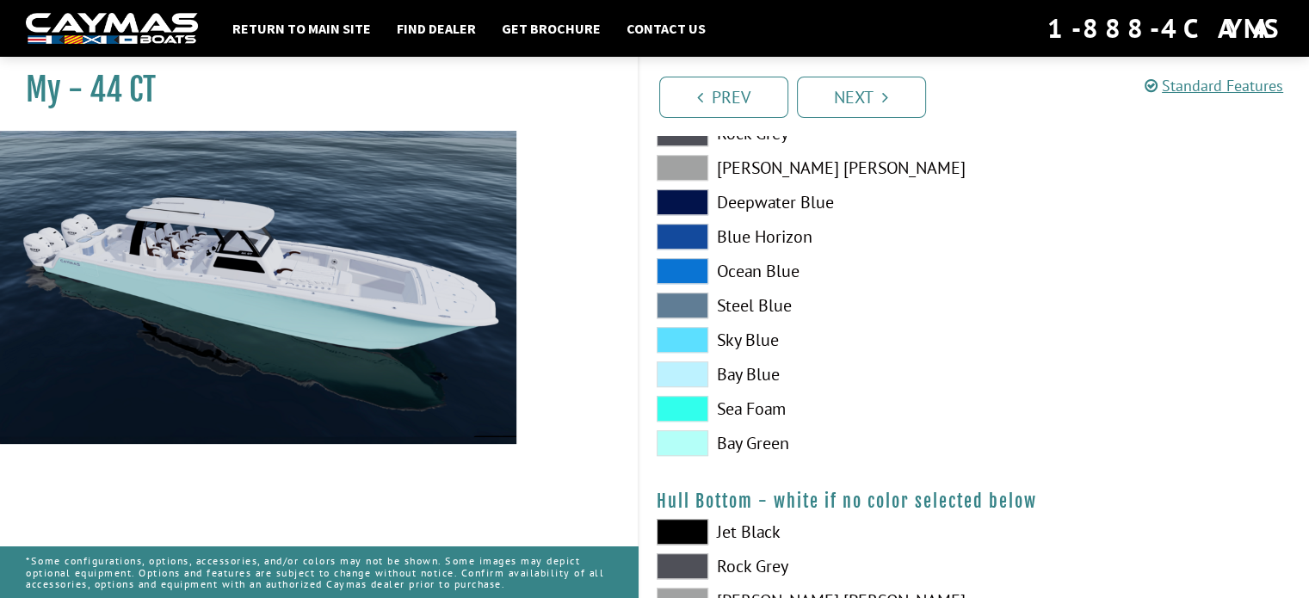
click at [677, 441] on span at bounding box center [683, 443] width 52 height 26
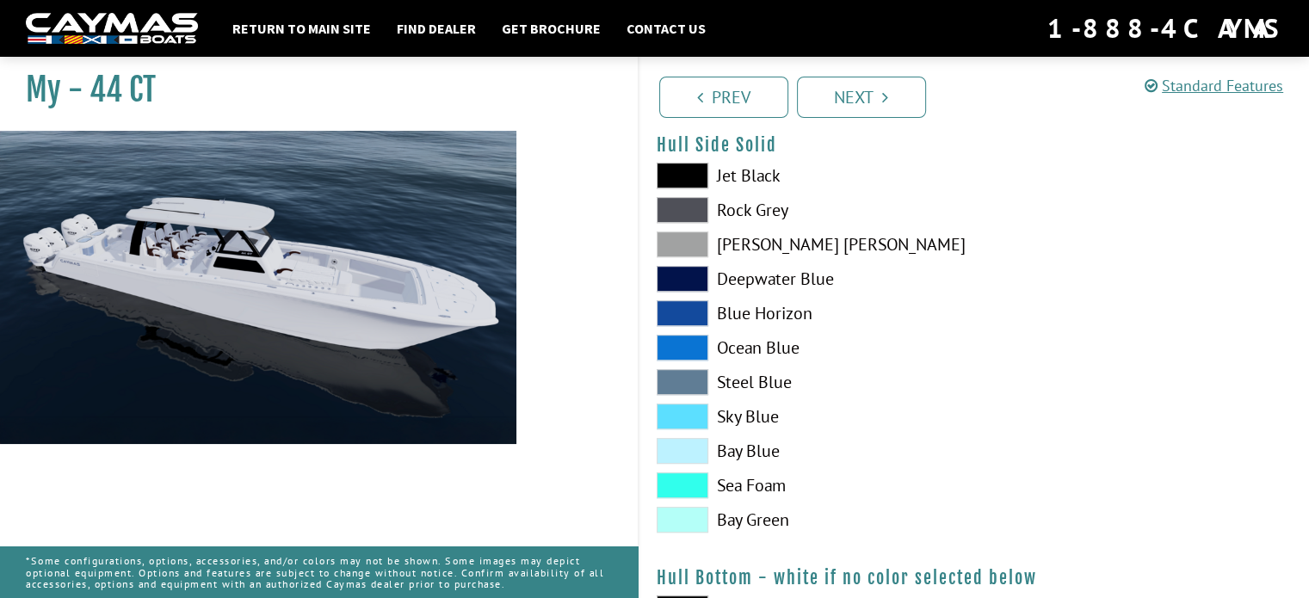
scroll to position [810, 0]
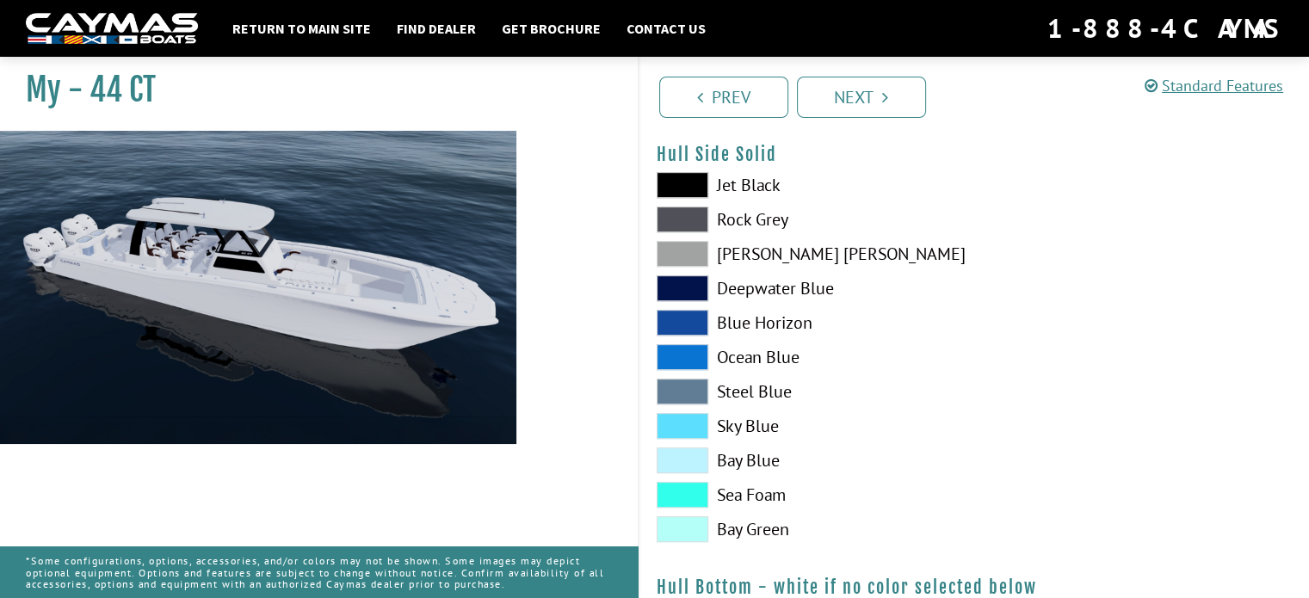
click at [679, 316] on span at bounding box center [683, 323] width 52 height 26
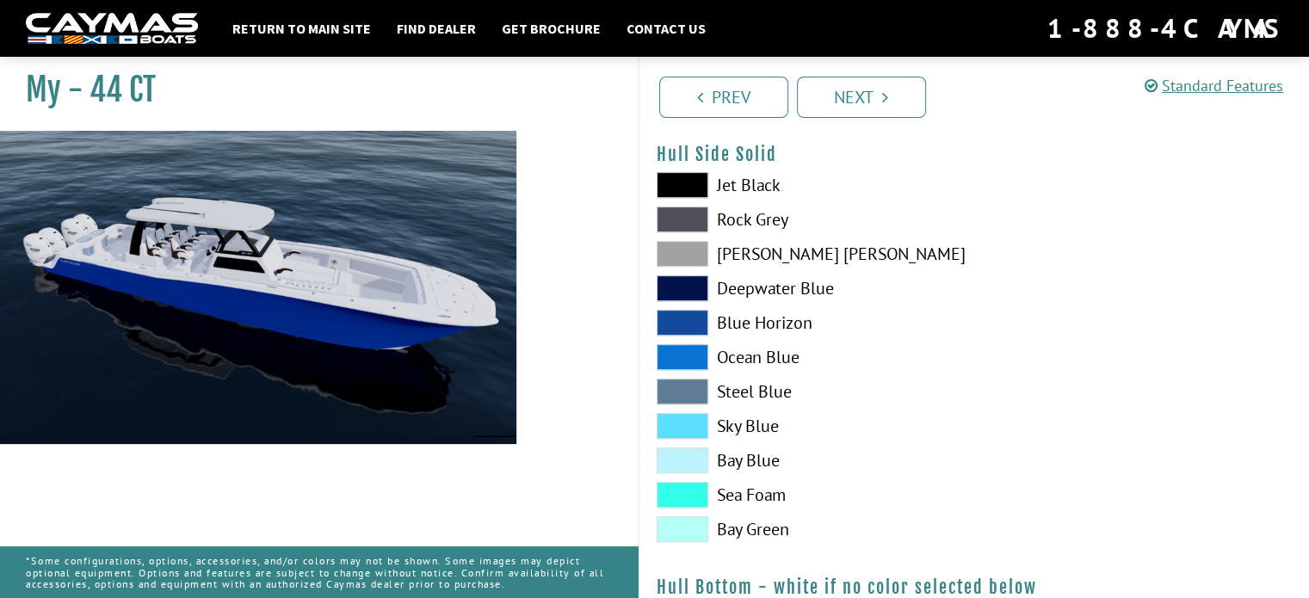
click at [672, 348] on span at bounding box center [683, 357] width 52 height 26
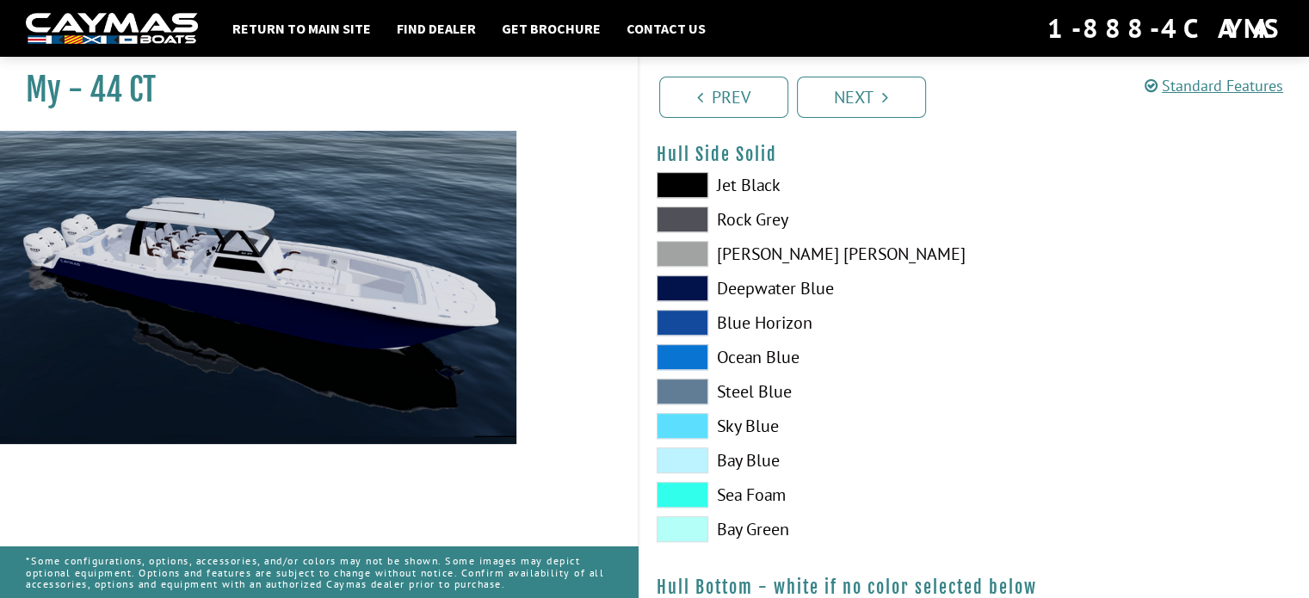
click at [679, 387] on span at bounding box center [683, 392] width 52 height 26
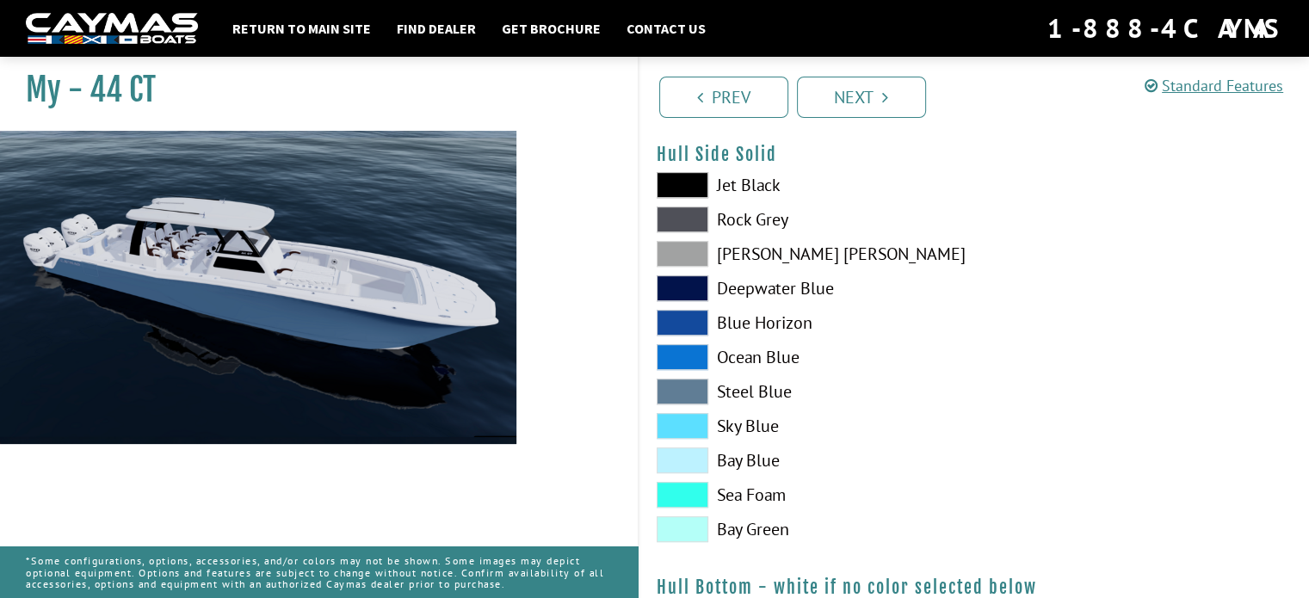
click at [675, 425] on span at bounding box center [683, 426] width 52 height 26
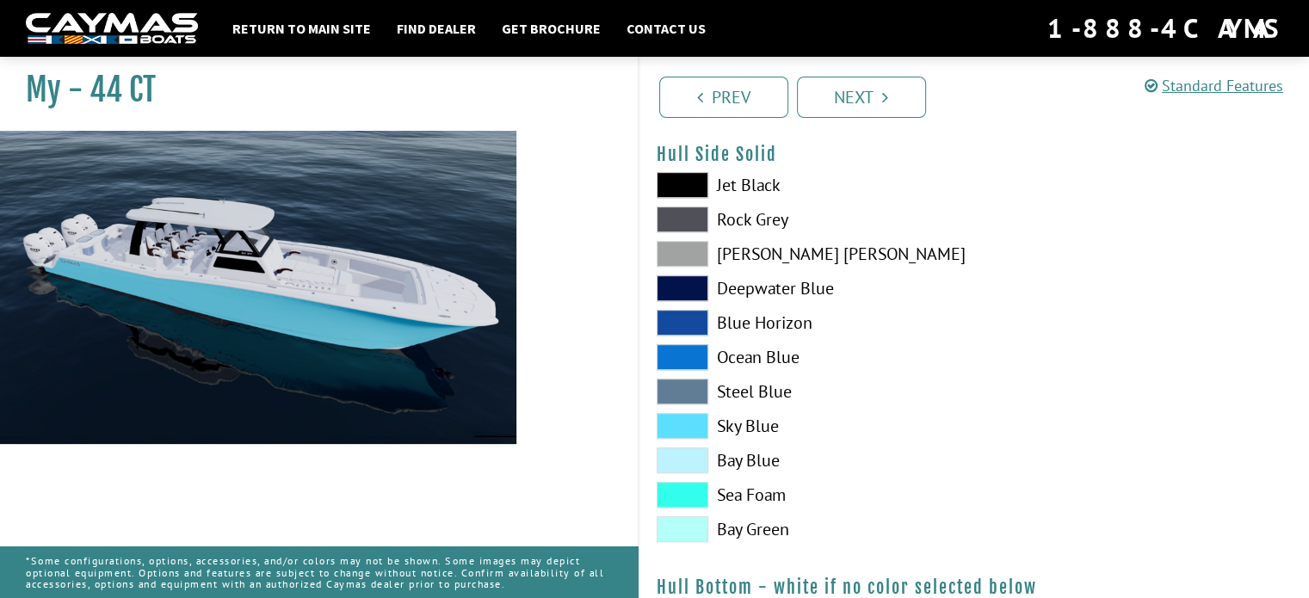
click at [676, 461] on span at bounding box center [683, 461] width 52 height 26
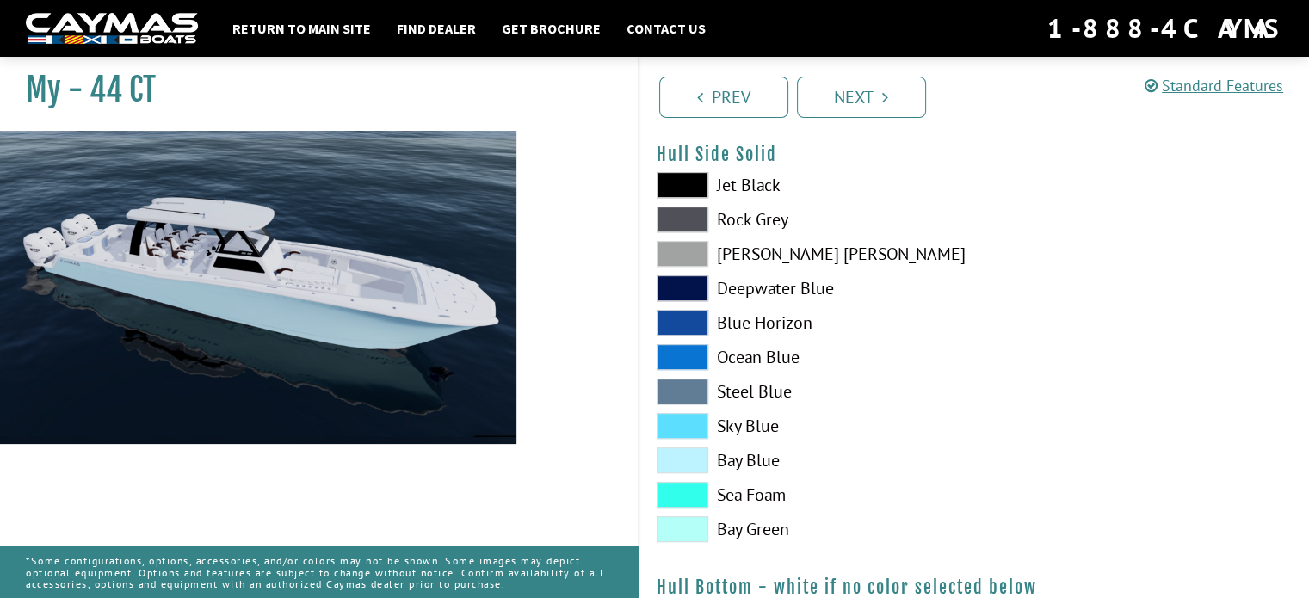
click at [682, 423] on span at bounding box center [683, 426] width 52 height 26
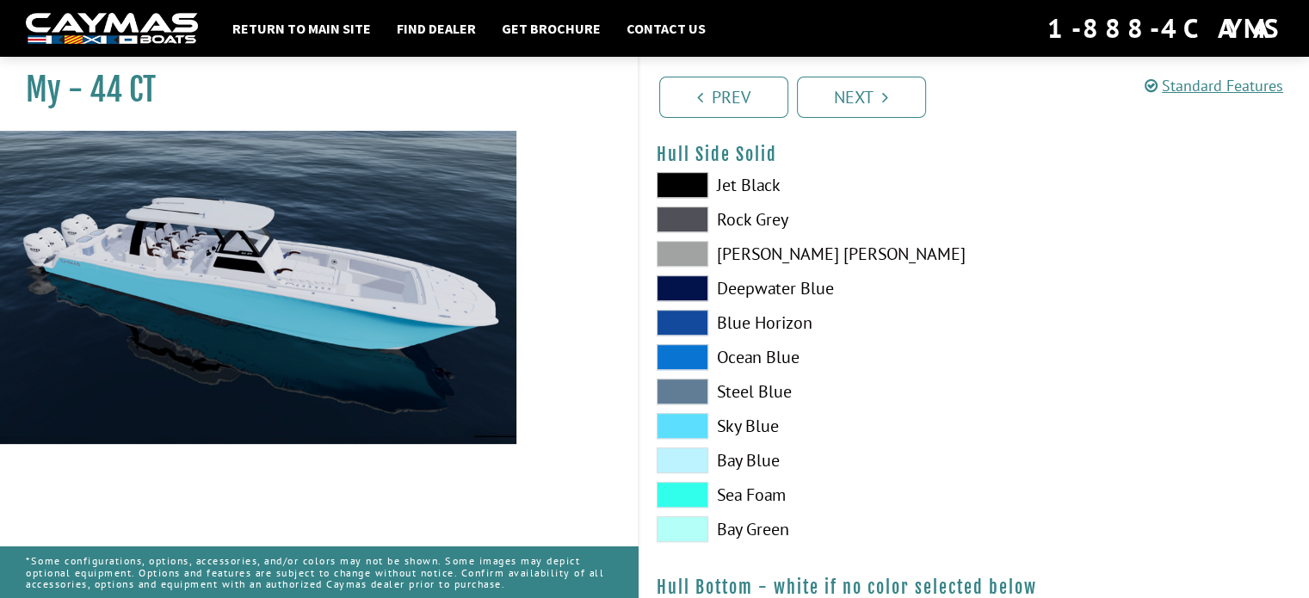
click at [675, 453] on span at bounding box center [683, 461] width 52 height 26
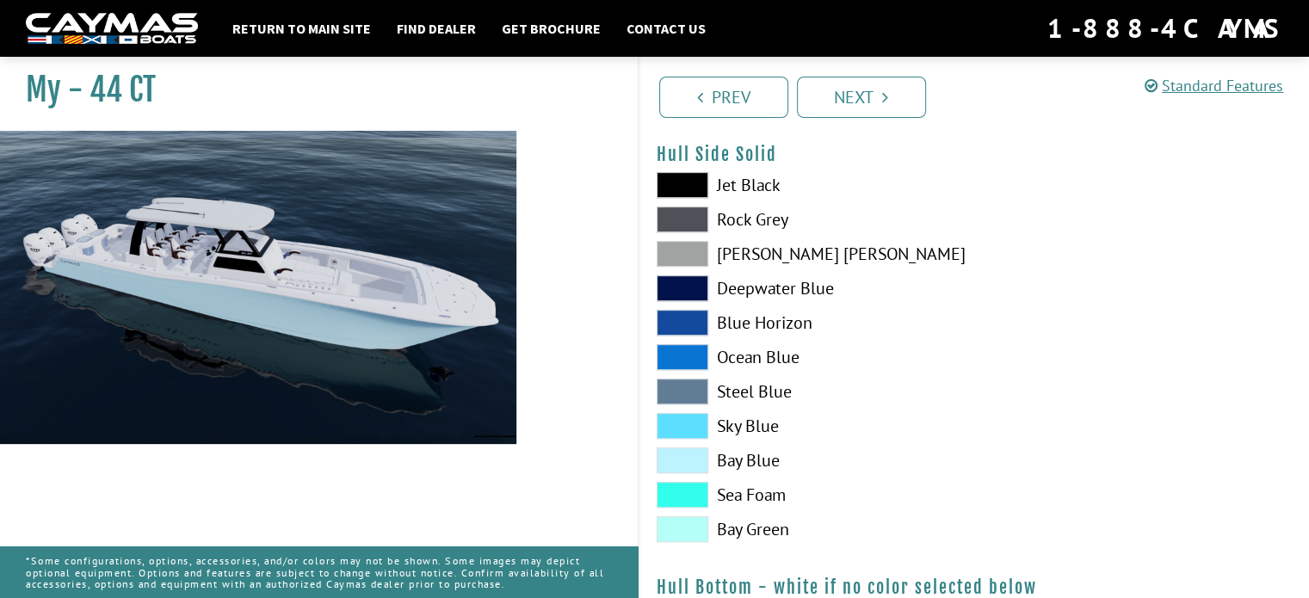
click at [683, 349] on span at bounding box center [683, 357] width 52 height 26
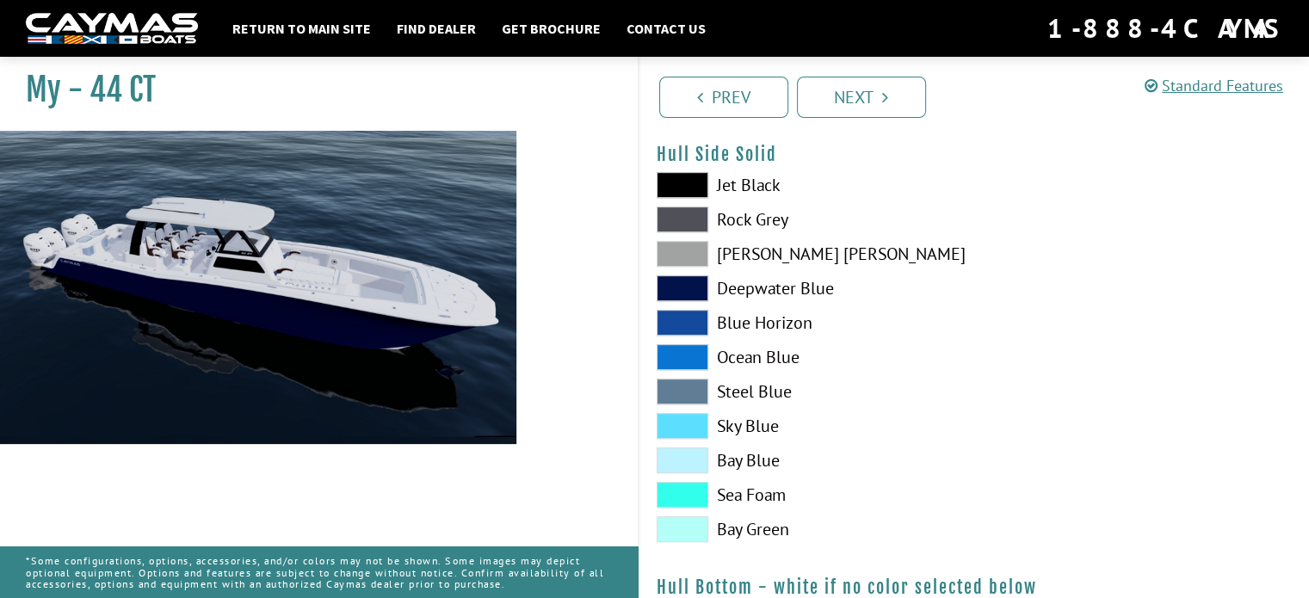
click at [683, 323] on span at bounding box center [683, 323] width 52 height 26
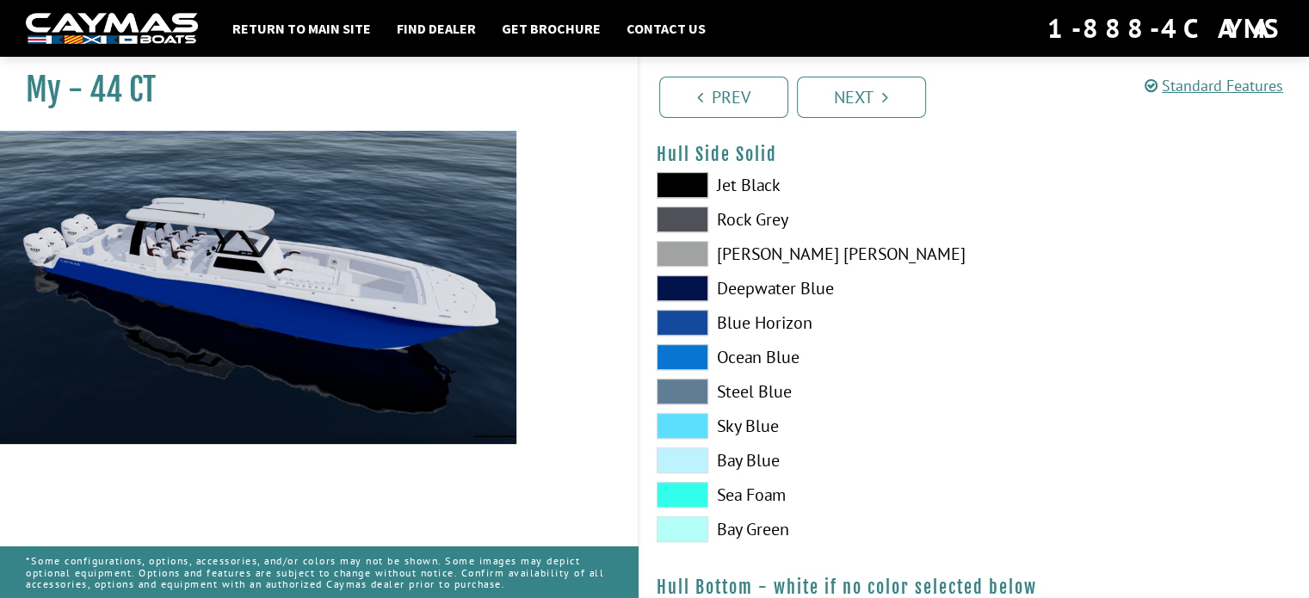
click at [683, 386] on span at bounding box center [683, 392] width 52 height 26
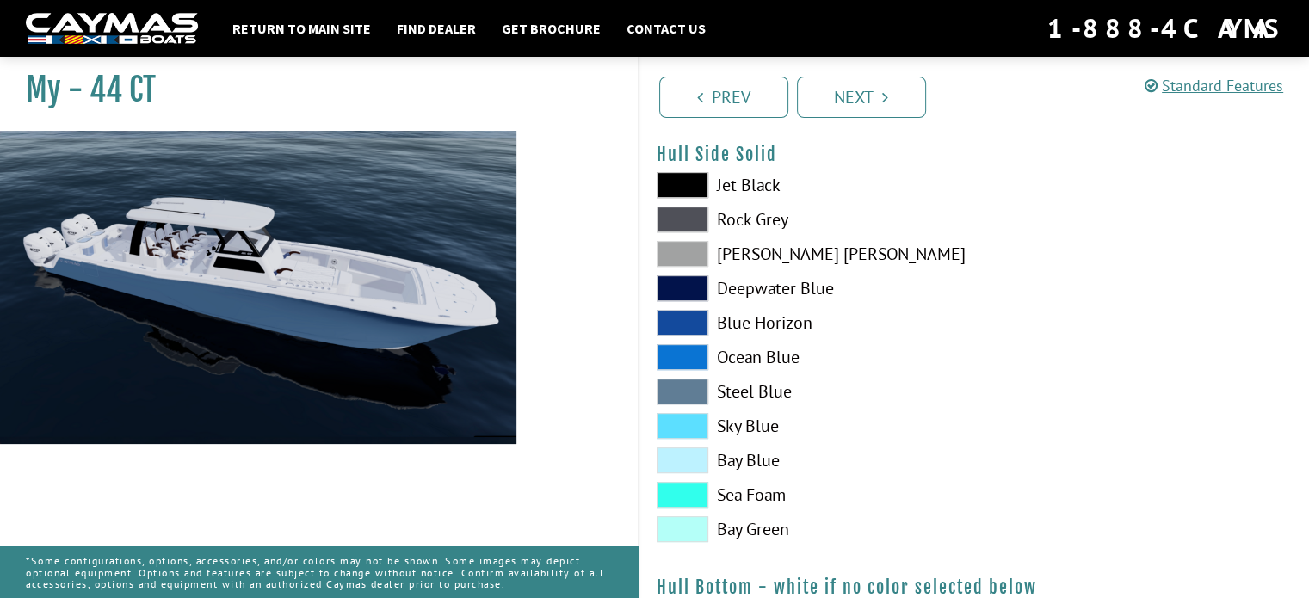
click at [682, 326] on span at bounding box center [683, 323] width 52 height 26
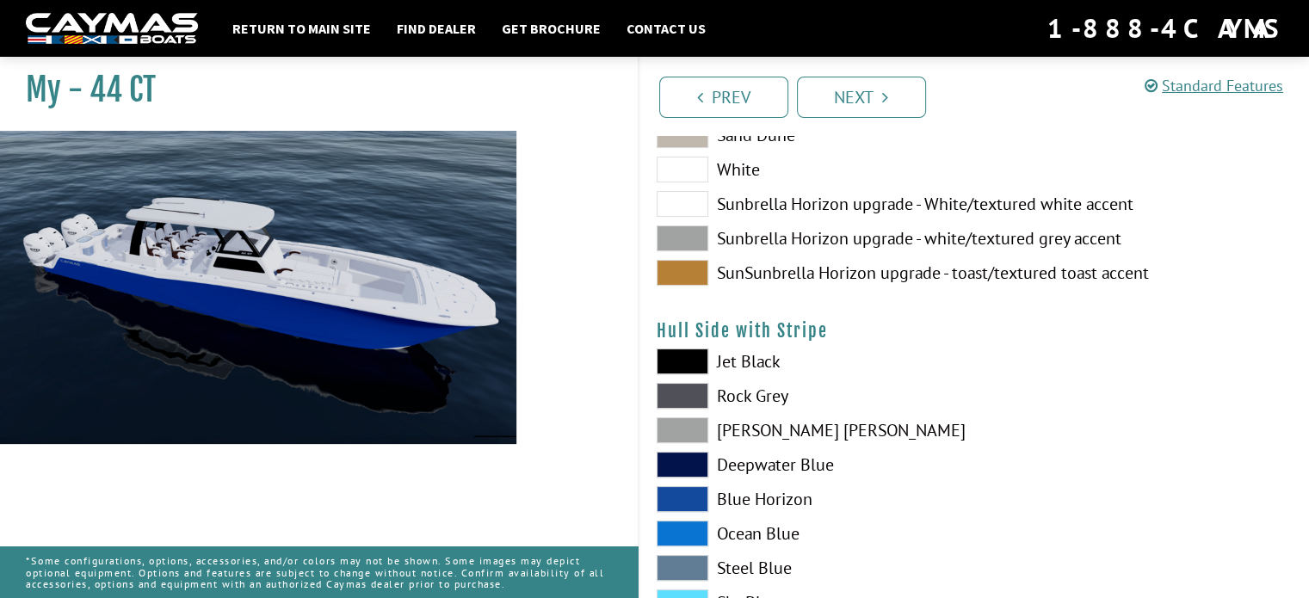
scroll to position [207, 0]
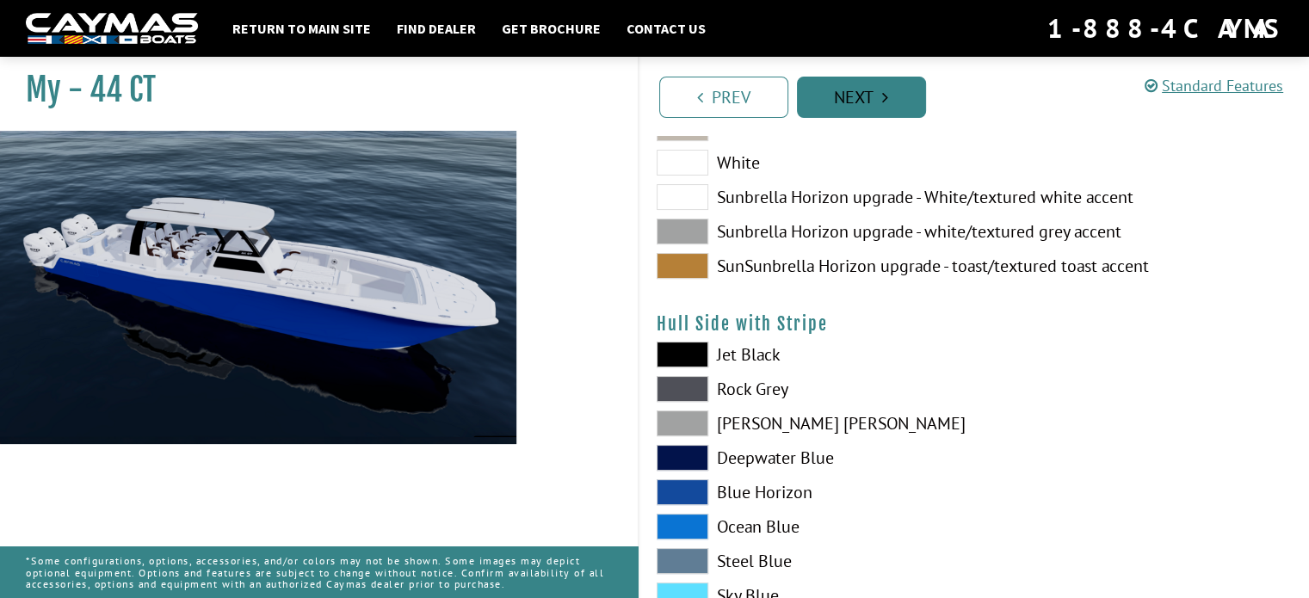
click at [864, 89] on link "Next" at bounding box center [861, 97] width 129 height 41
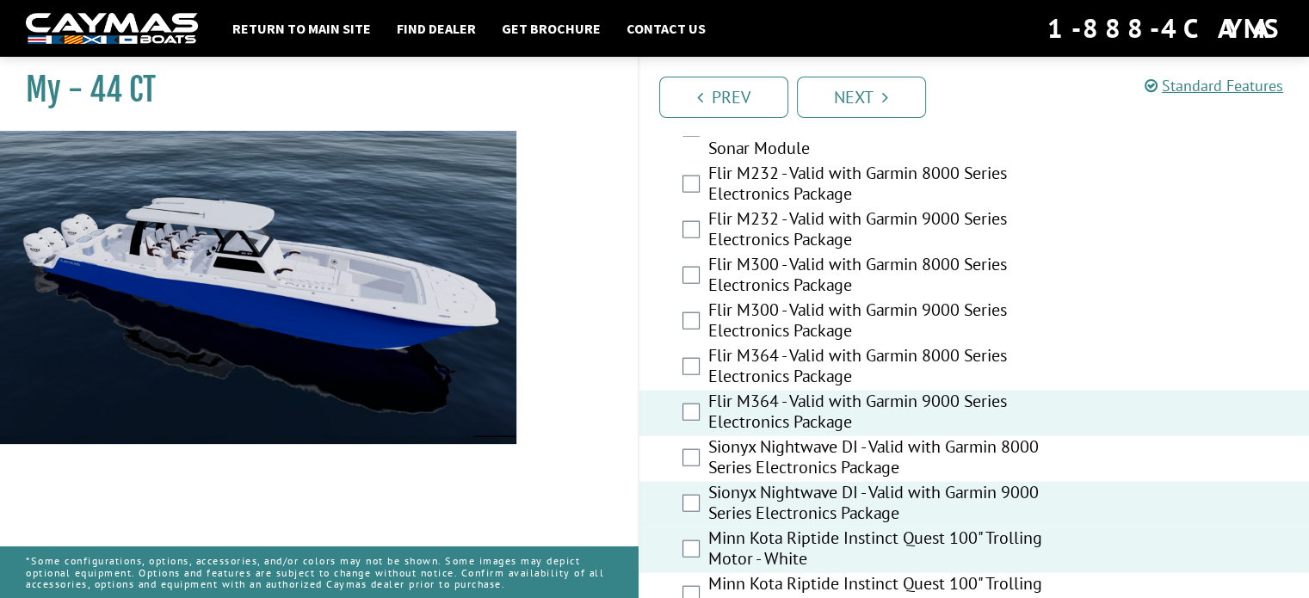
scroll to position [3998, 0]
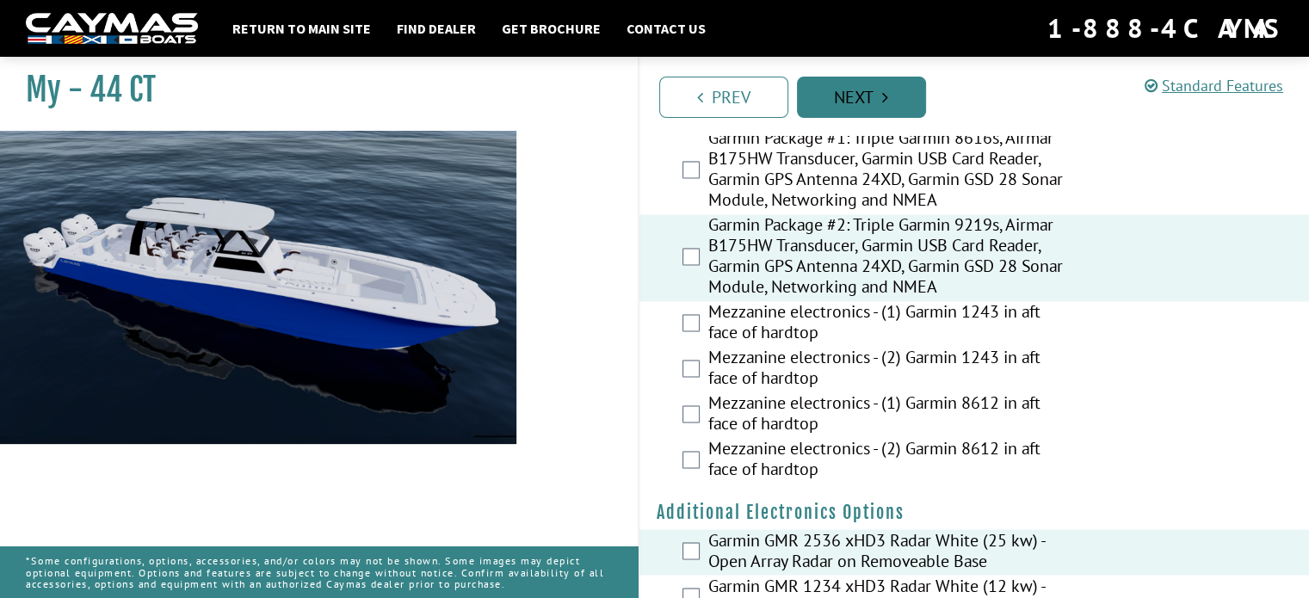
click at [862, 96] on link "Next" at bounding box center [861, 97] width 129 height 41
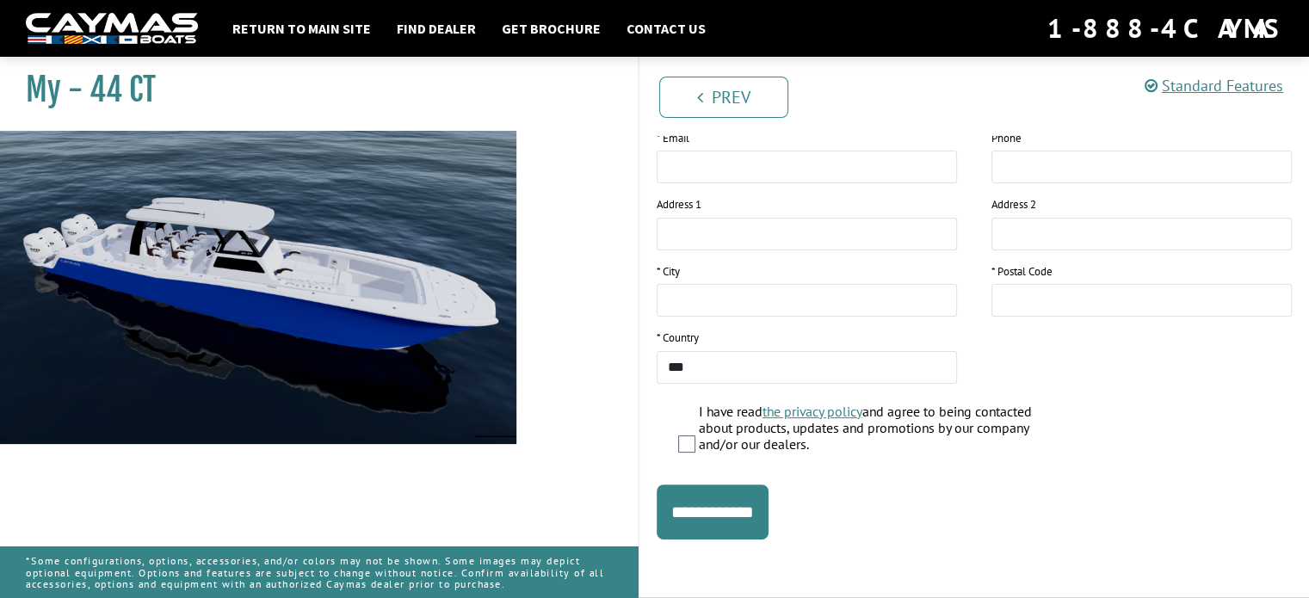
scroll to position [358, 0]
